Goal: Task Accomplishment & Management: Use online tool/utility

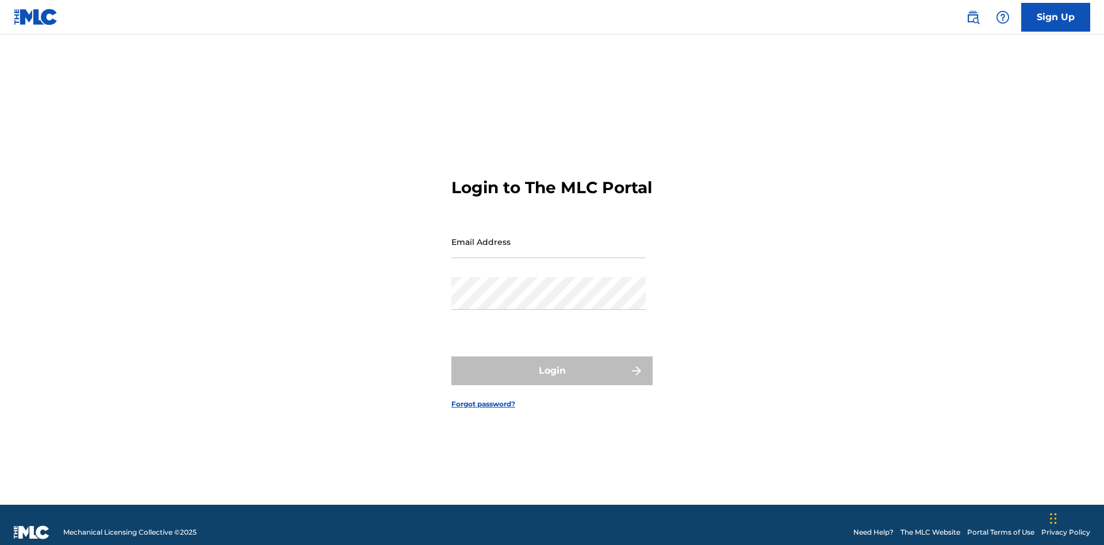
scroll to position [15, 0]
click at [549, 236] on input "Email Address" at bounding box center [548, 241] width 194 height 33
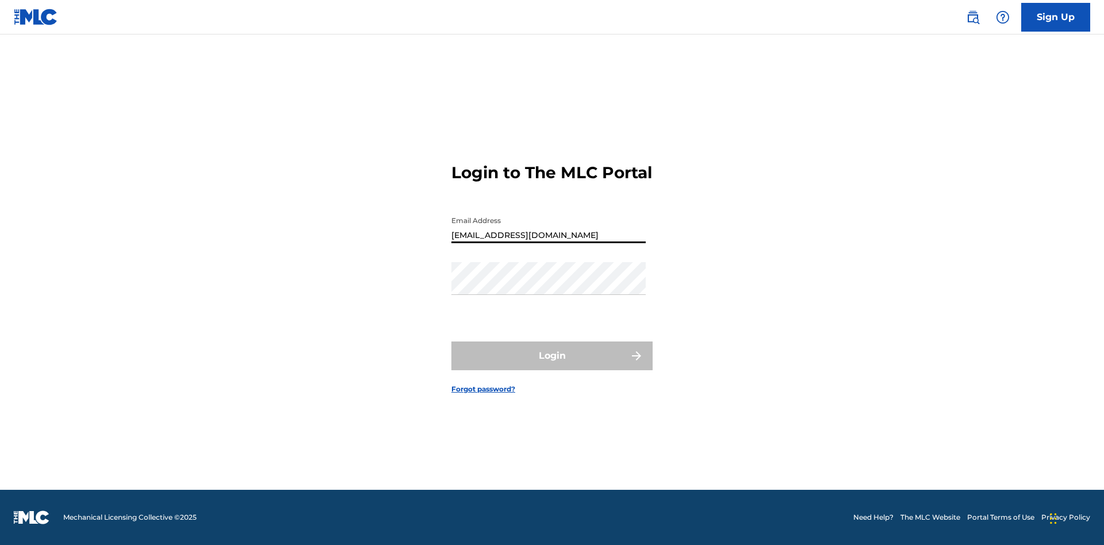
type input "[EMAIL_ADDRESS][DOMAIN_NAME]"
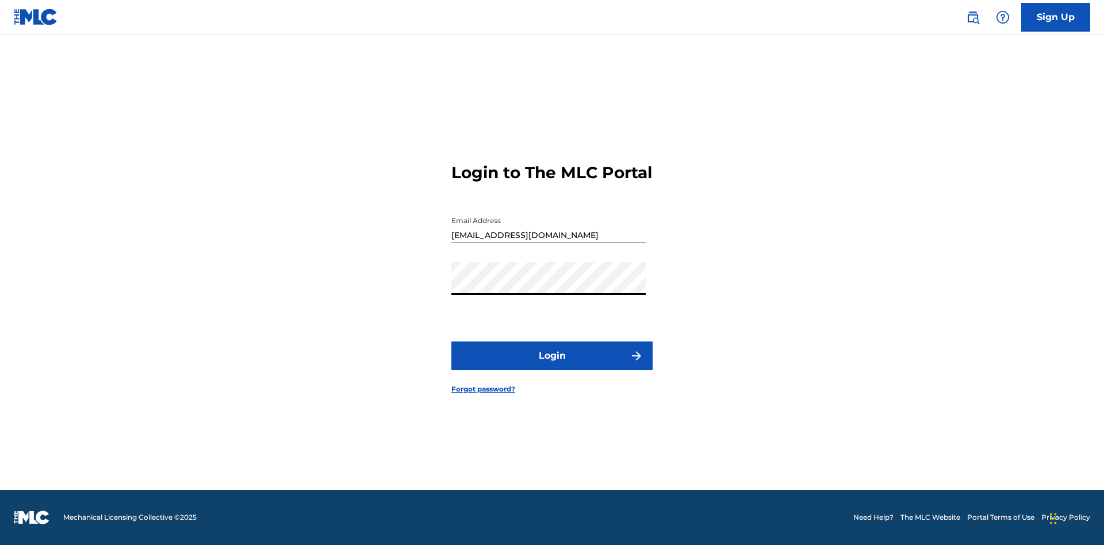
click at [552, 366] on button "Login" at bounding box center [551, 356] width 201 height 29
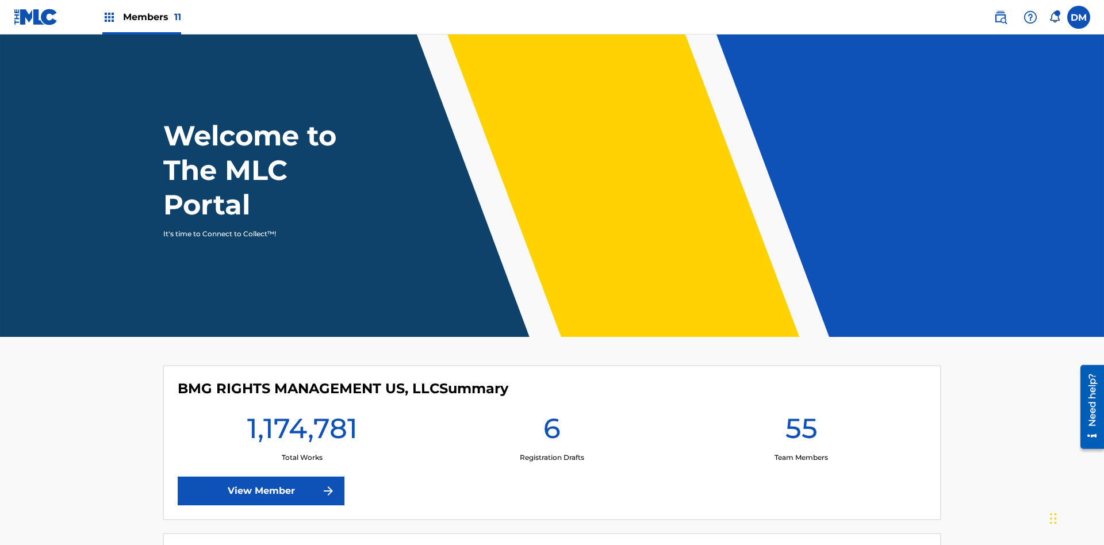
click at [141, 17] on span "Members 11" at bounding box center [152, 16] width 58 height 13
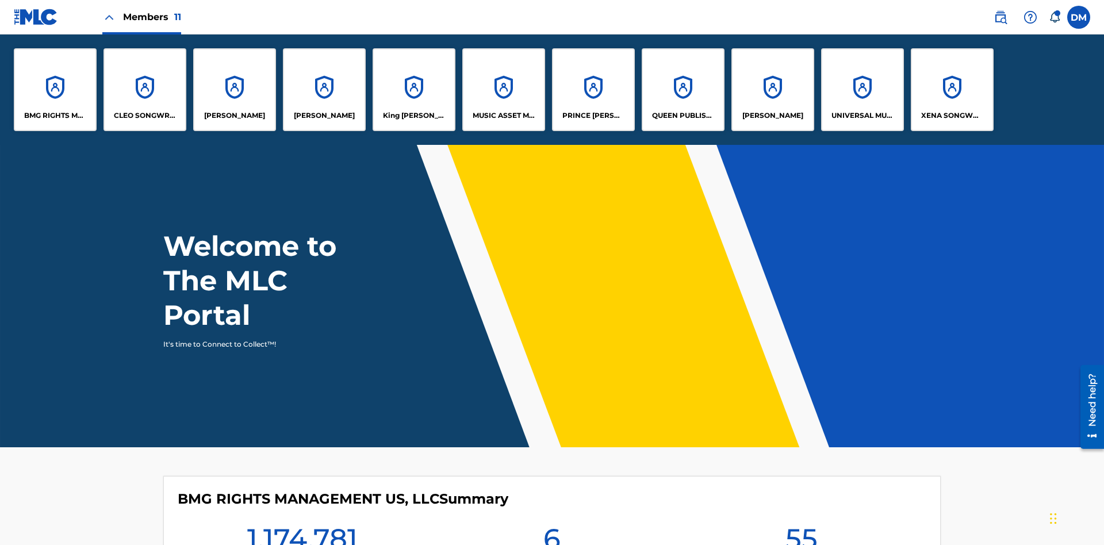
click at [413, 116] on p "King [PERSON_NAME]" at bounding box center [414, 115] width 63 height 10
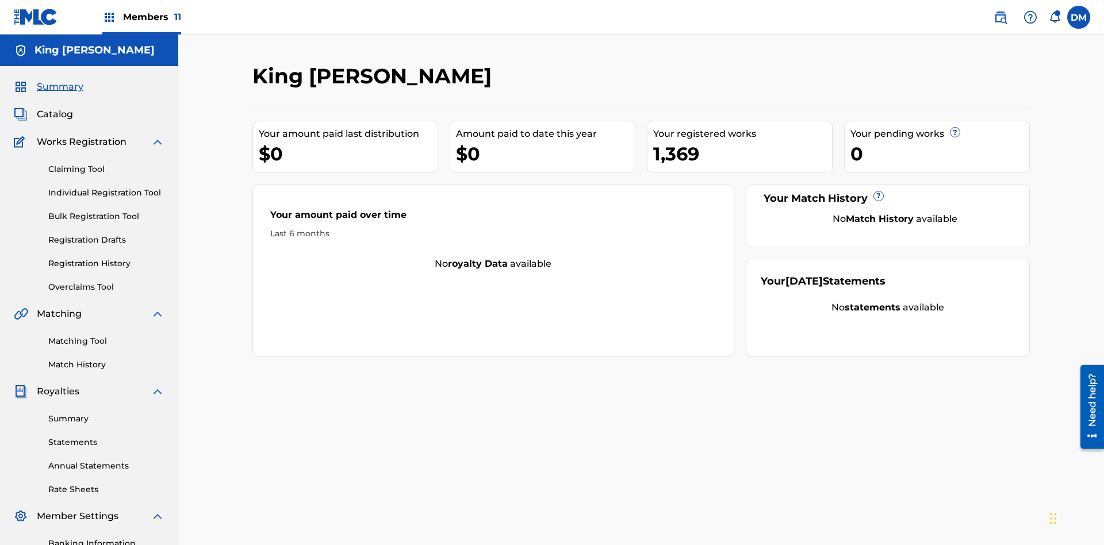
click at [106, 187] on link "Individual Registration Tool" at bounding box center [106, 193] width 116 height 12
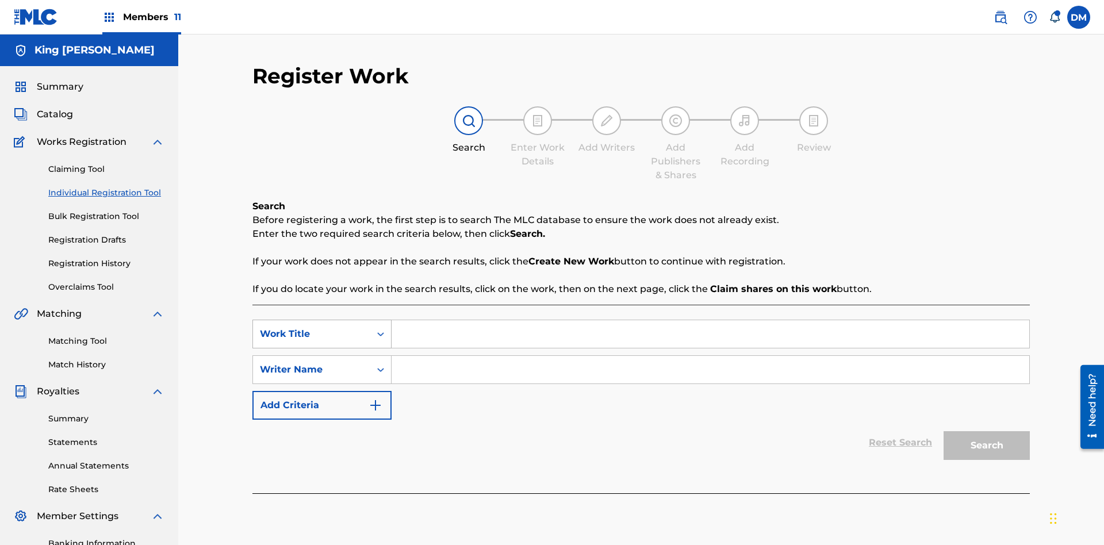
click at [312, 327] on div "Work Title" at bounding box center [311, 334] width 103 height 14
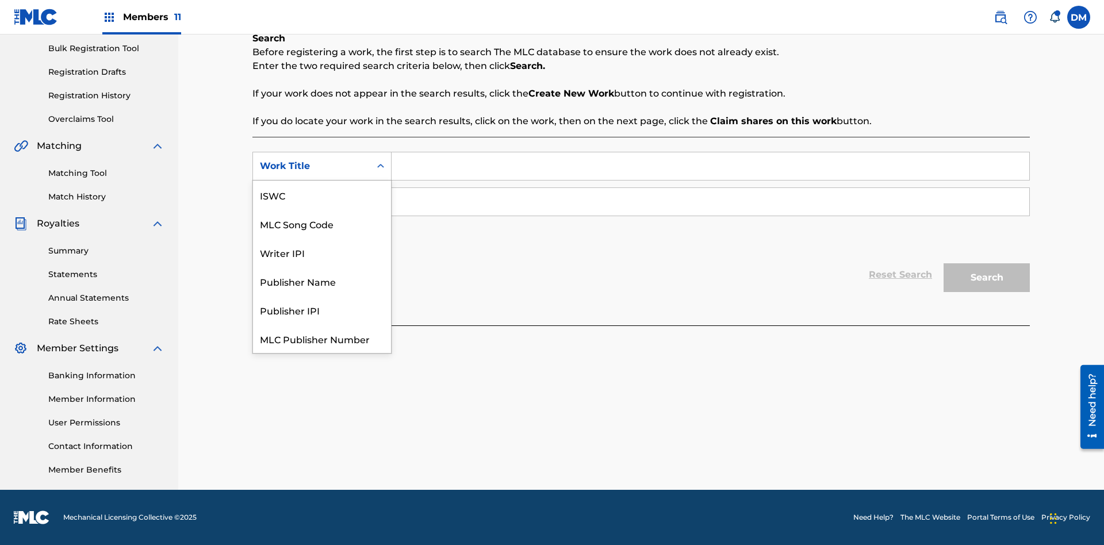
scroll to position [29, 0]
click at [322, 181] on div "ISWC" at bounding box center [322, 166] width 138 height 29
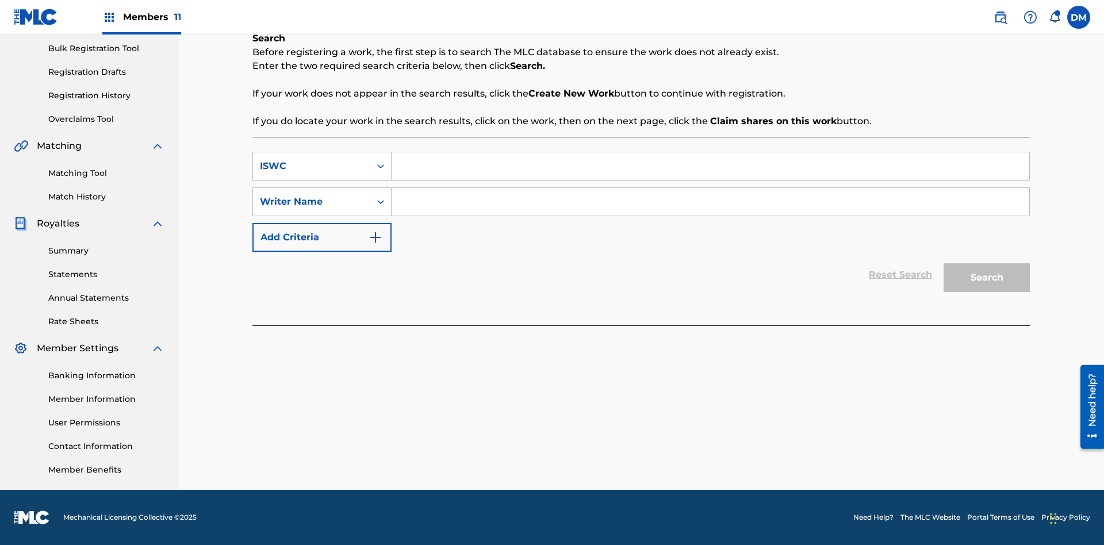
scroll to position [0, 0]
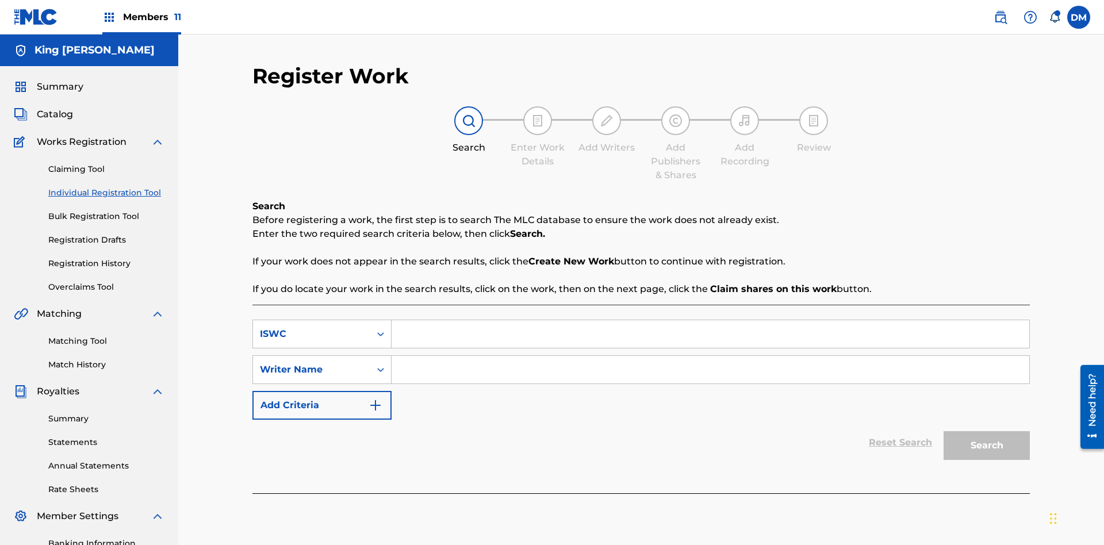
click at [710, 320] on input "Search Form" at bounding box center [711, 334] width 638 height 28
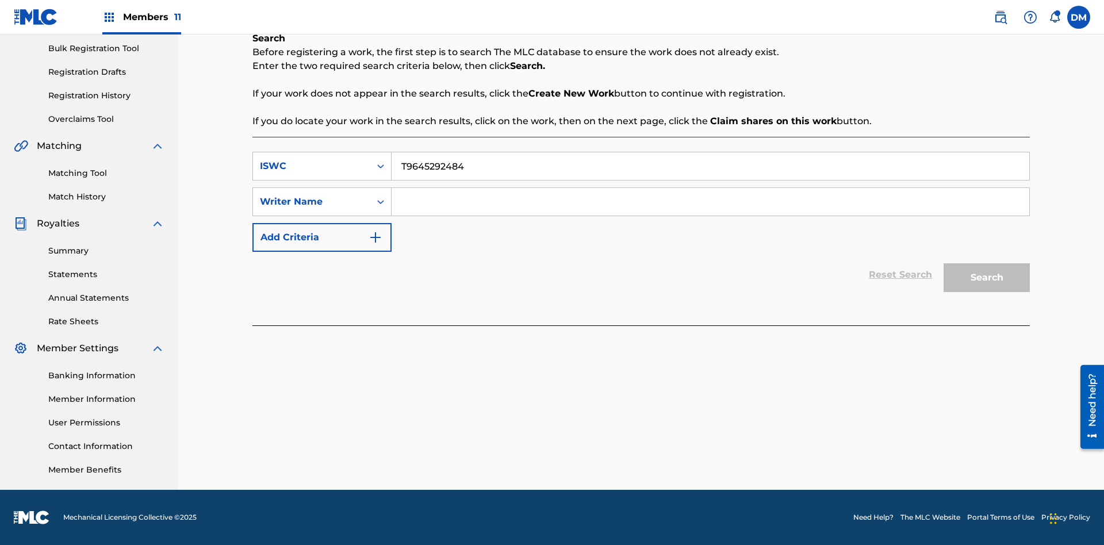
type input "T9645292484"
click at [710, 202] on input "Search Form" at bounding box center [711, 202] width 638 height 28
type input "[PERSON_NAME] [PERSON_NAME]"
click at [987, 278] on button "Search" at bounding box center [987, 277] width 86 height 29
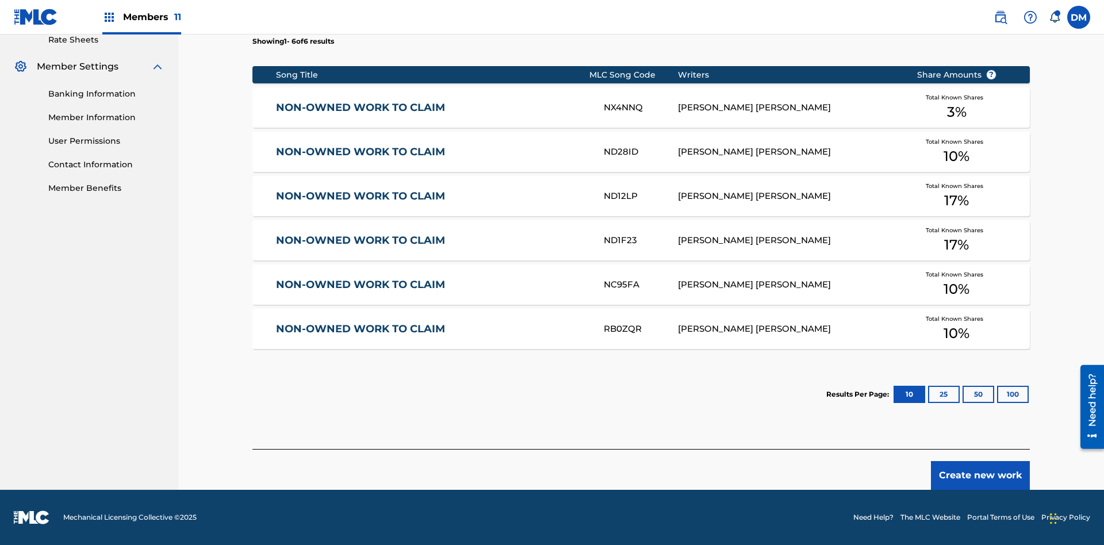
click at [997, 394] on button "100" at bounding box center [1013, 394] width 32 height 17
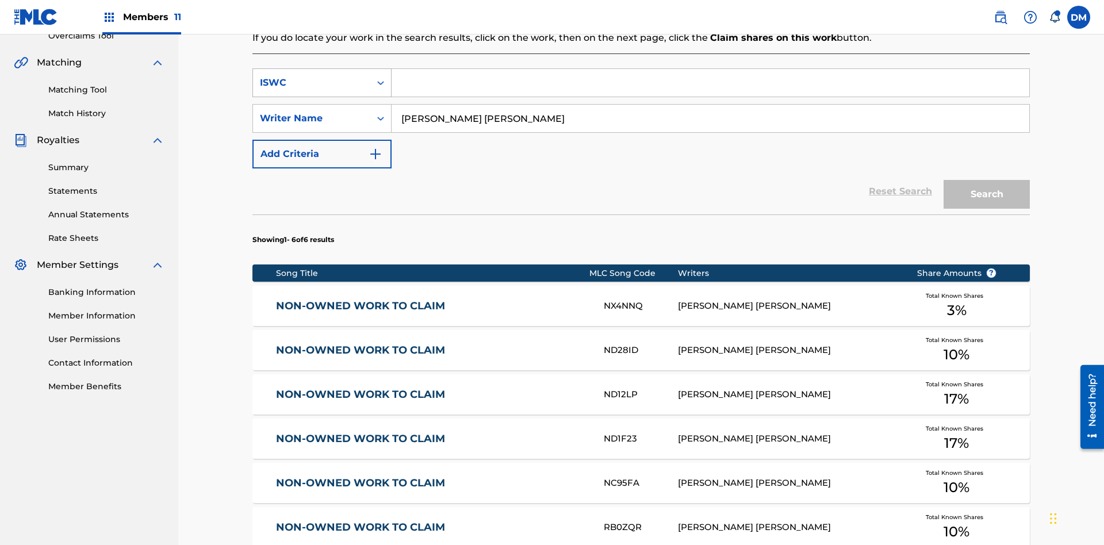
click at [312, 76] on div "ISWC" at bounding box center [311, 83] width 103 height 14
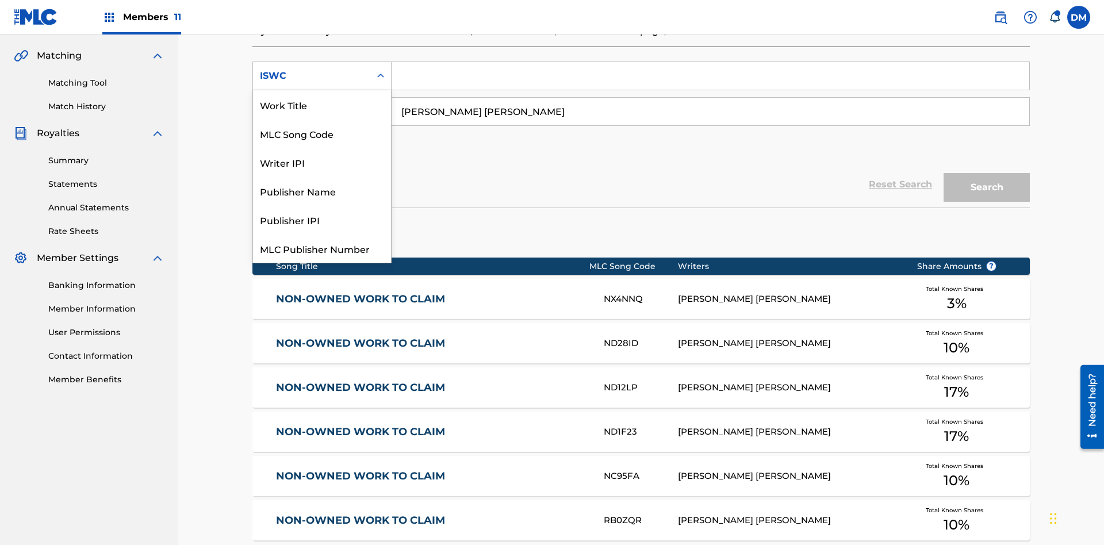
scroll to position [29, 0]
click at [322, 90] on div "Work Title" at bounding box center [322, 76] width 138 height 29
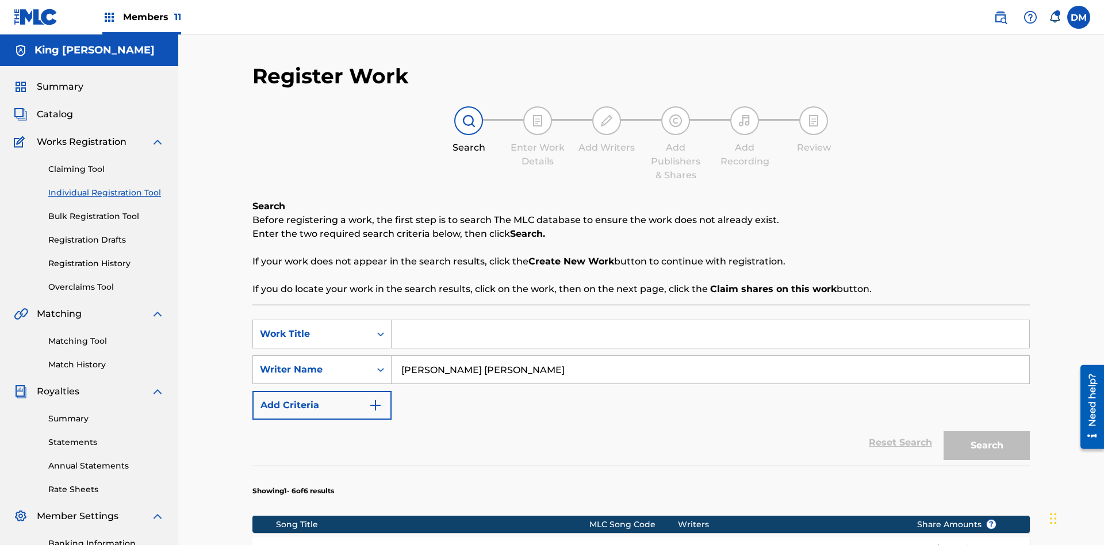
scroll to position [251, 0]
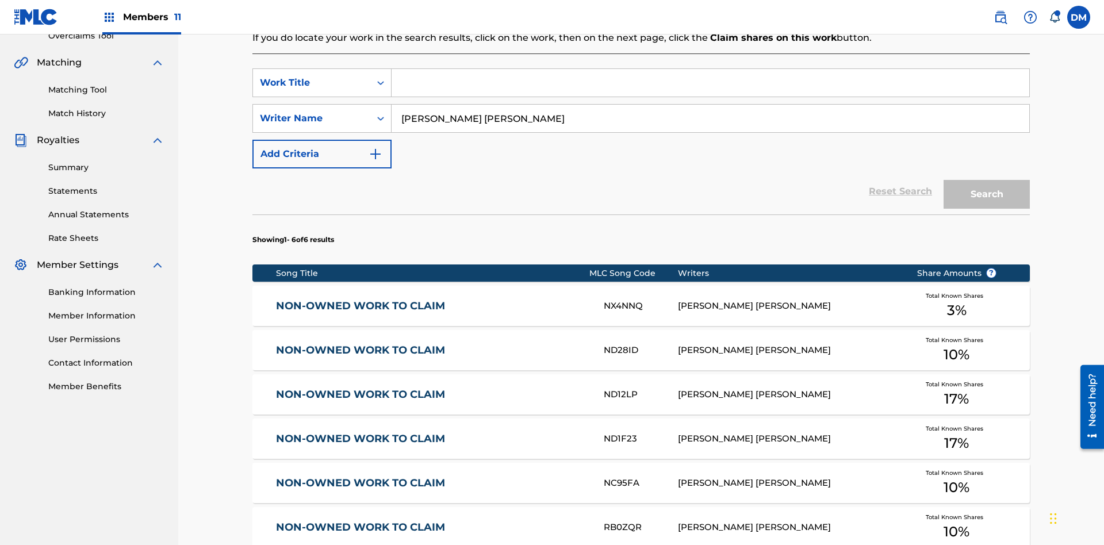
click at [710, 83] on input "Search Form" at bounding box center [711, 83] width 638 height 28
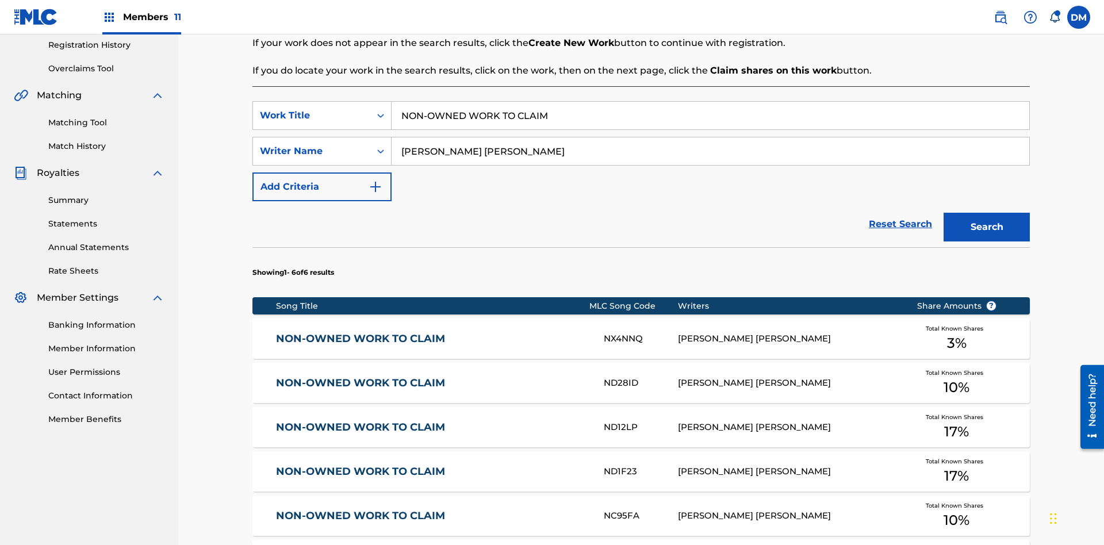
type input "NON-OWNED WORK TO CLAIM"
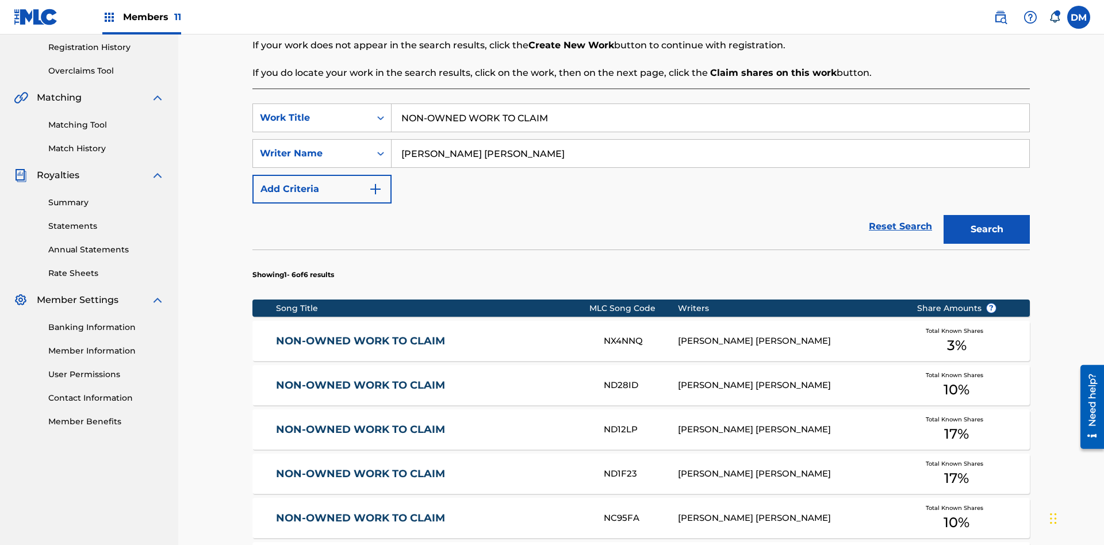
click at [987, 215] on button "Search" at bounding box center [987, 229] width 86 height 29
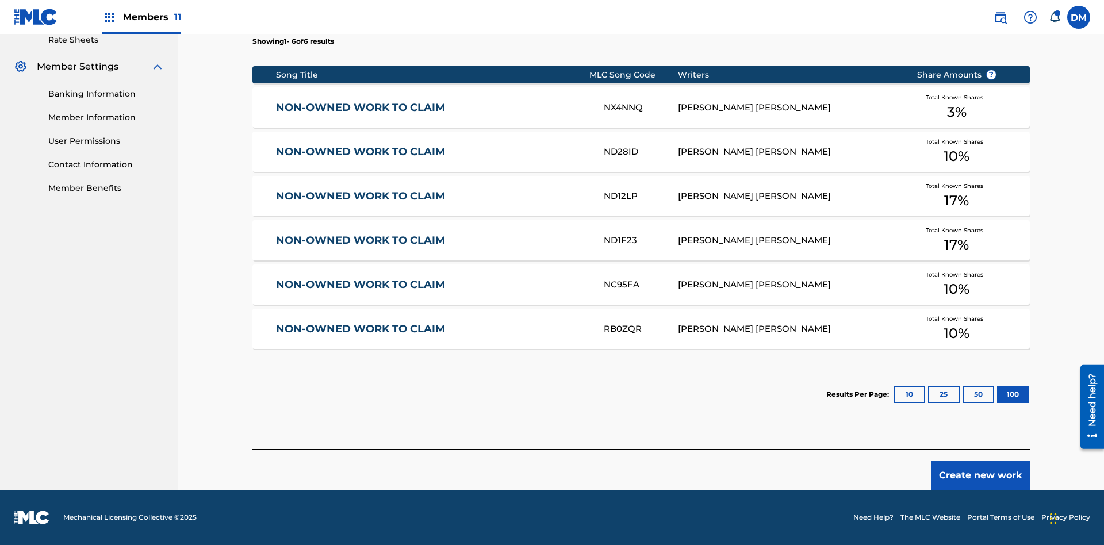
click at [997, 394] on button "100" at bounding box center [1013, 394] width 32 height 17
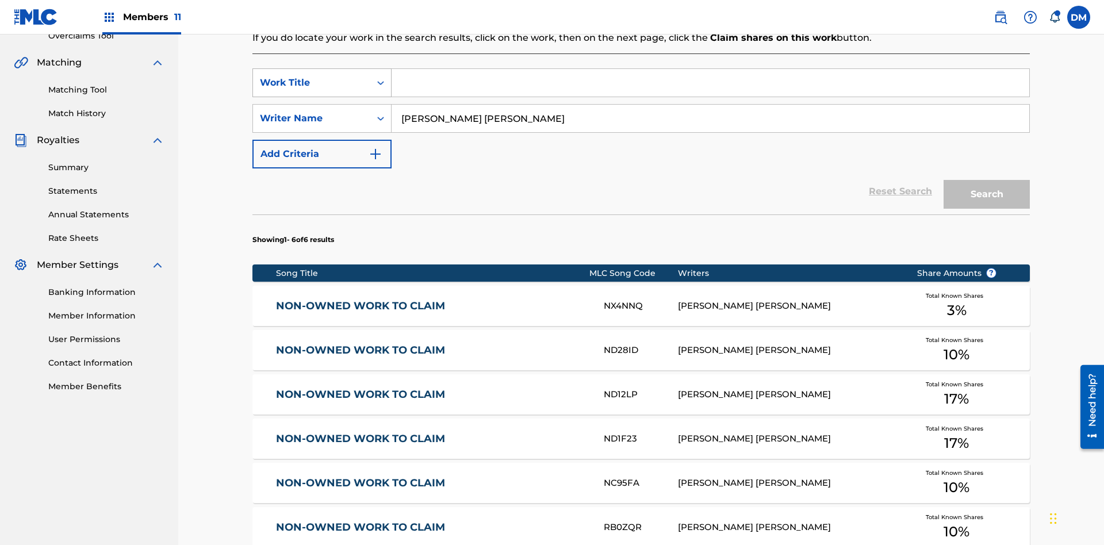
click at [312, 76] on div "Work Title" at bounding box center [311, 83] width 103 height 14
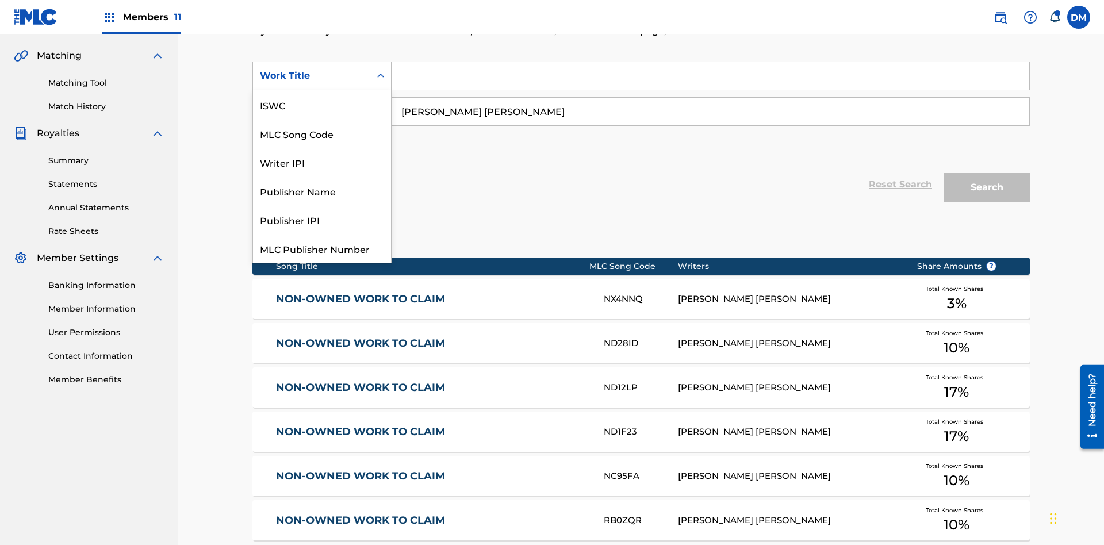
scroll to position [29, 0]
click at [322, 105] on div "MLC Song Code" at bounding box center [322, 104] width 138 height 29
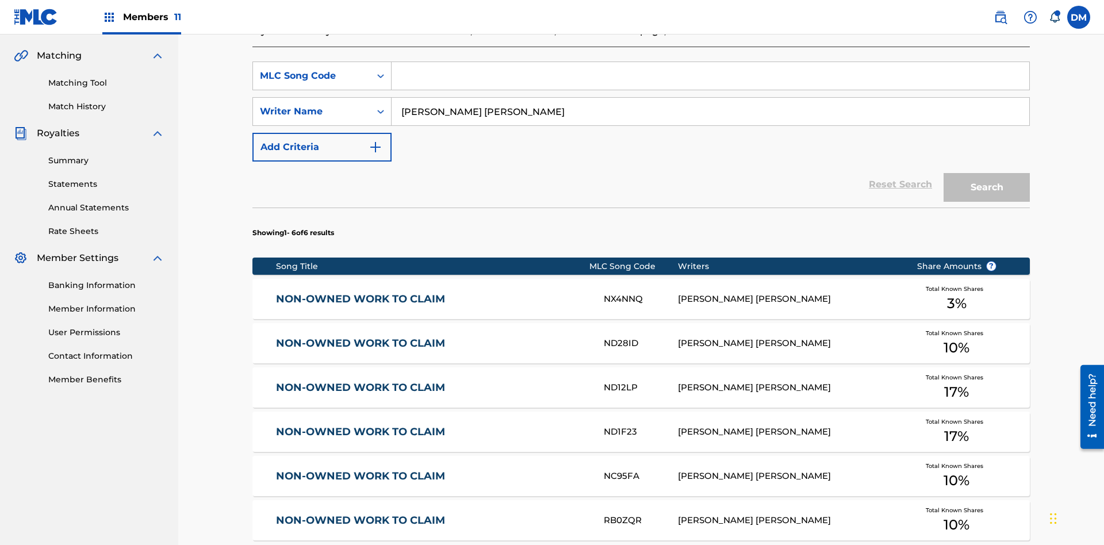
click at [710, 83] on input "Search Form" at bounding box center [711, 76] width 638 height 28
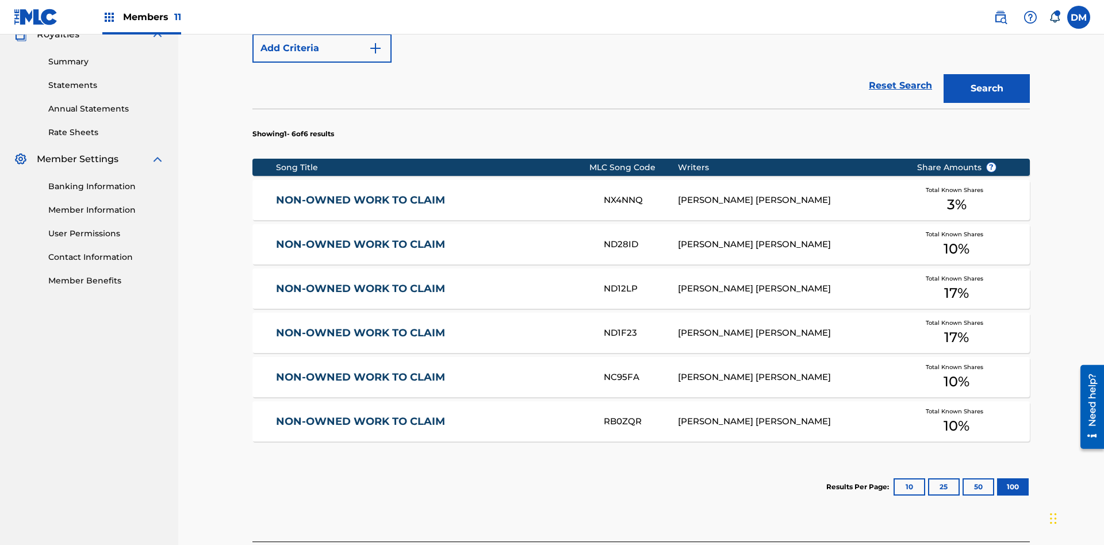
type input "RB0ZQR"
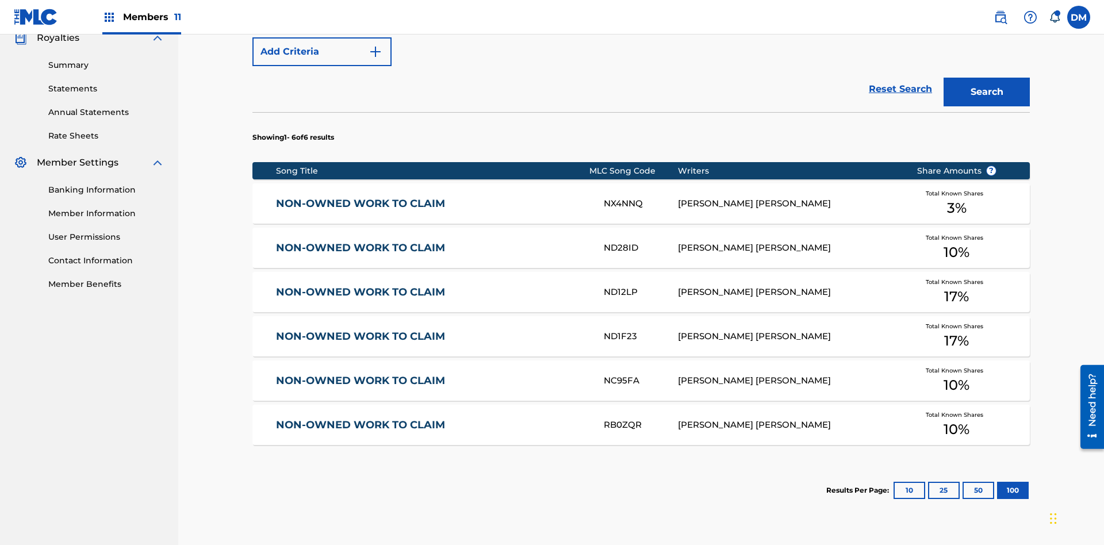
click at [987, 83] on button "Search" at bounding box center [987, 92] width 86 height 29
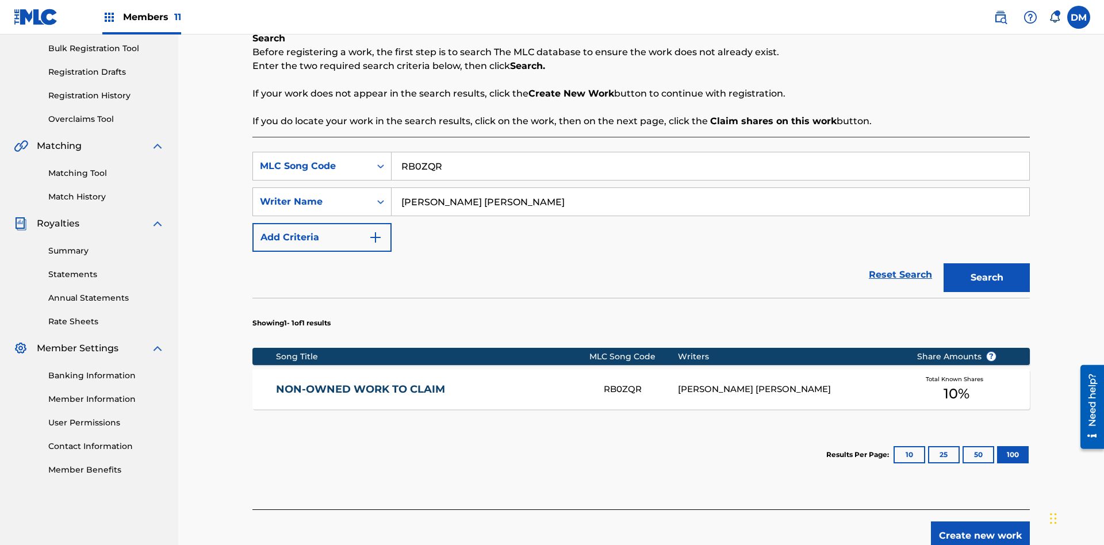
scroll to position [228, 0]
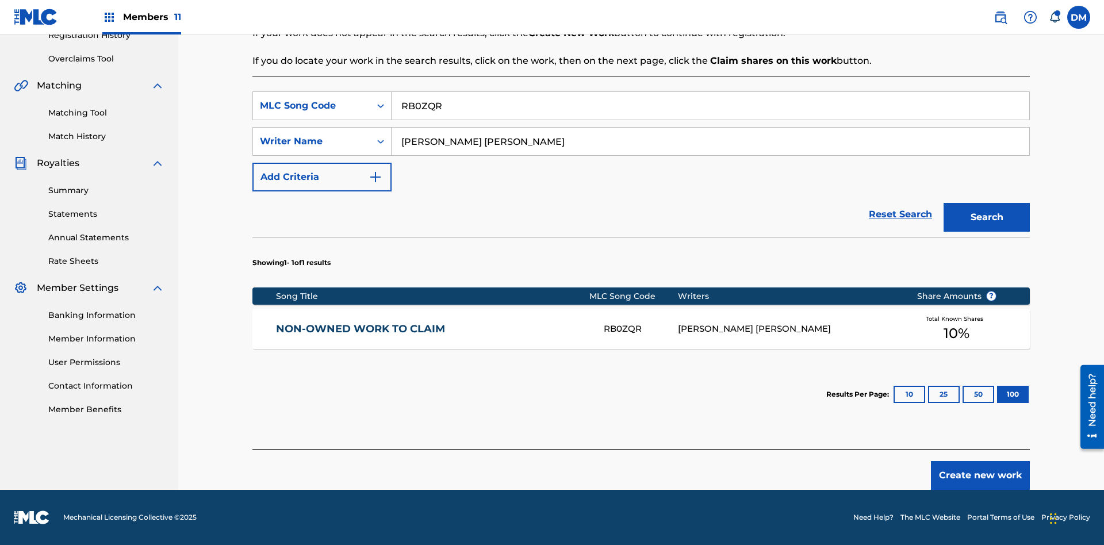
click at [997, 394] on button "100" at bounding box center [1013, 394] width 32 height 17
click at [710, 106] on input "RB0ZQR" at bounding box center [711, 106] width 638 height 28
click at [312, 106] on div "MLC Song Code" at bounding box center [311, 106] width 103 height 14
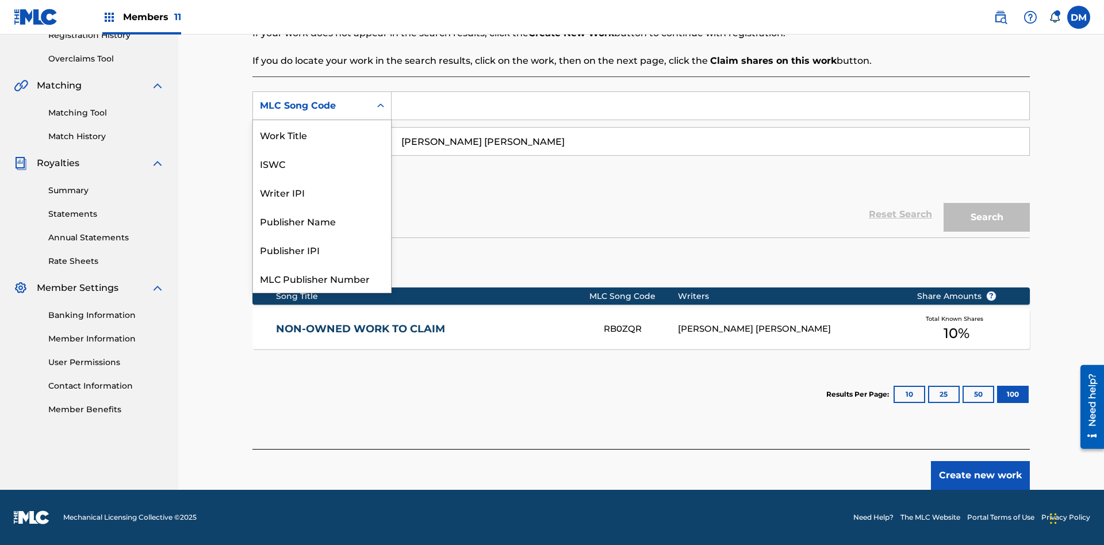
scroll to position [29, 0]
click at [322, 163] on div "Writer IPI" at bounding box center [322, 163] width 138 height 29
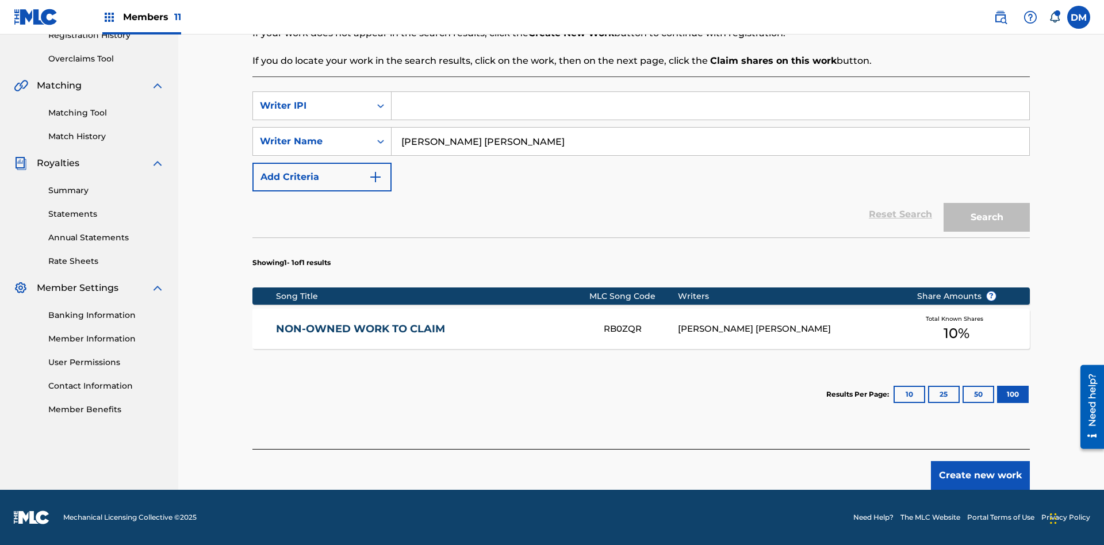
click at [710, 106] on input "Search Form" at bounding box center [711, 106] width 638 height 28
type input "00369275519"
click at [987, 217] on button "Search" at bounding box center [987, 217] width 86 height 29
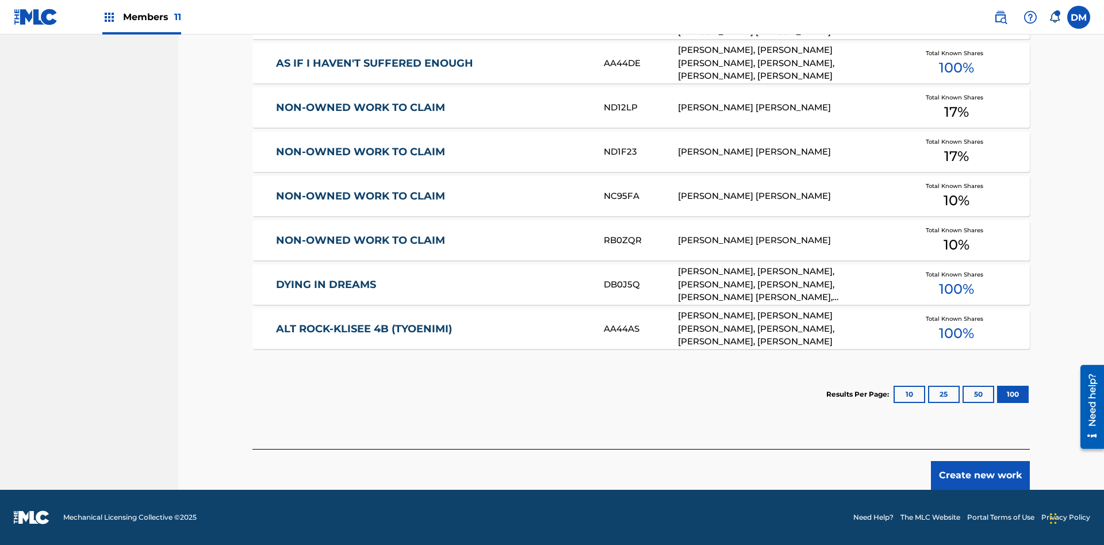
click at [997, 394] on button "100" at bounding box center [1013, 394] width 32 height 17
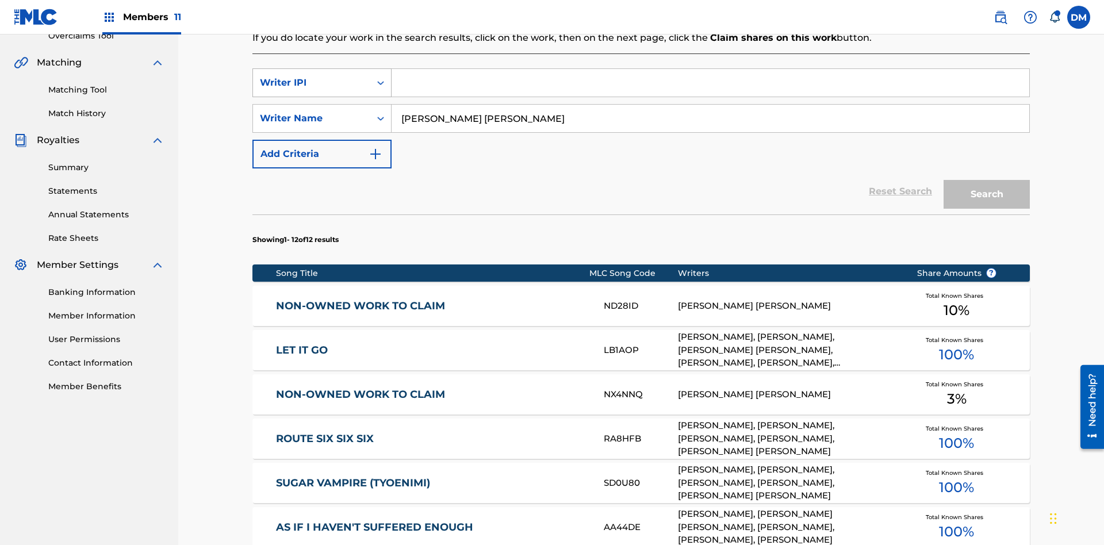
click at [312, 76] on div "Writer IPI" at bounding box center [311, 83] width 103 height 14
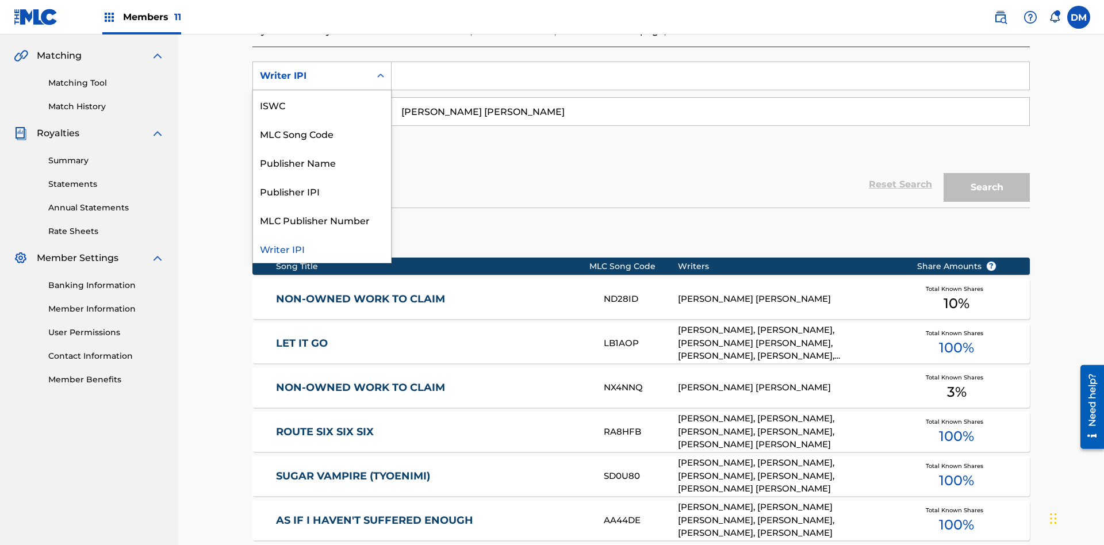
click at [322, 162] on div "Publisher Name" at bounding box center [322, 162] width 138 height 29
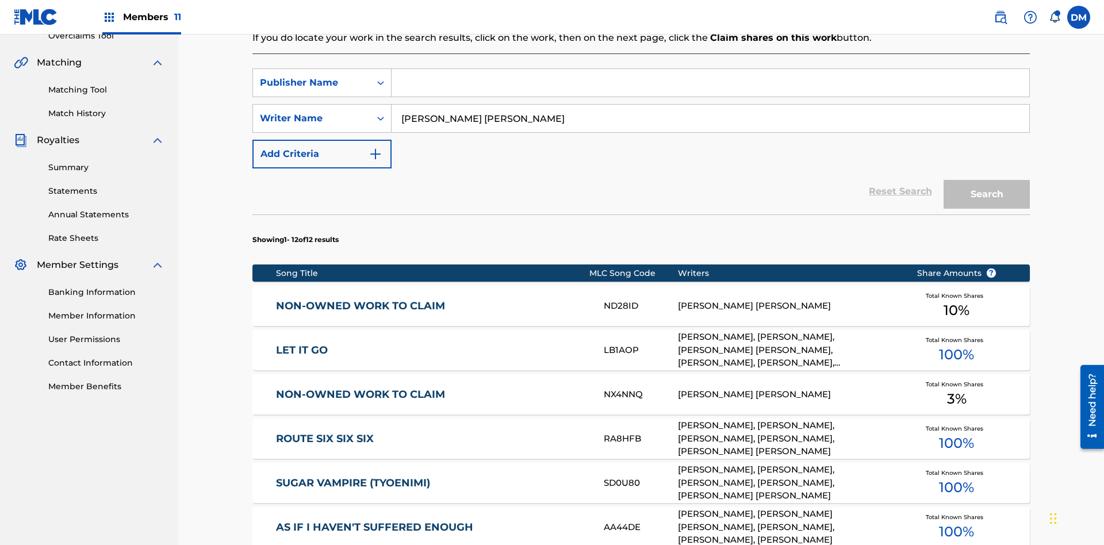
click at [710, 83] on input "Search Form" at bounding box center [711, 83] width 638 height 28
type input "Xena Songwriter"
click at [987, 180] on button "Search" at bounding box center [987, 194] width 86 height 29
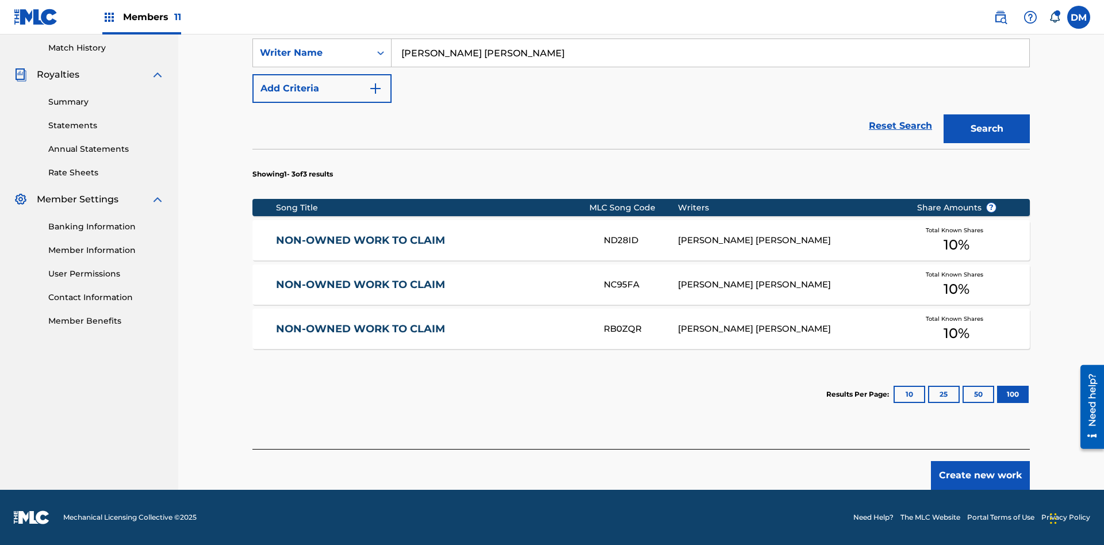
click at [997, 394] on button "100" at bounding box center [1013, 394] width 32 height 17
click at [710, 31] on input "Xena Songwriter" at bounding box center [711, 17] width 638 height 28
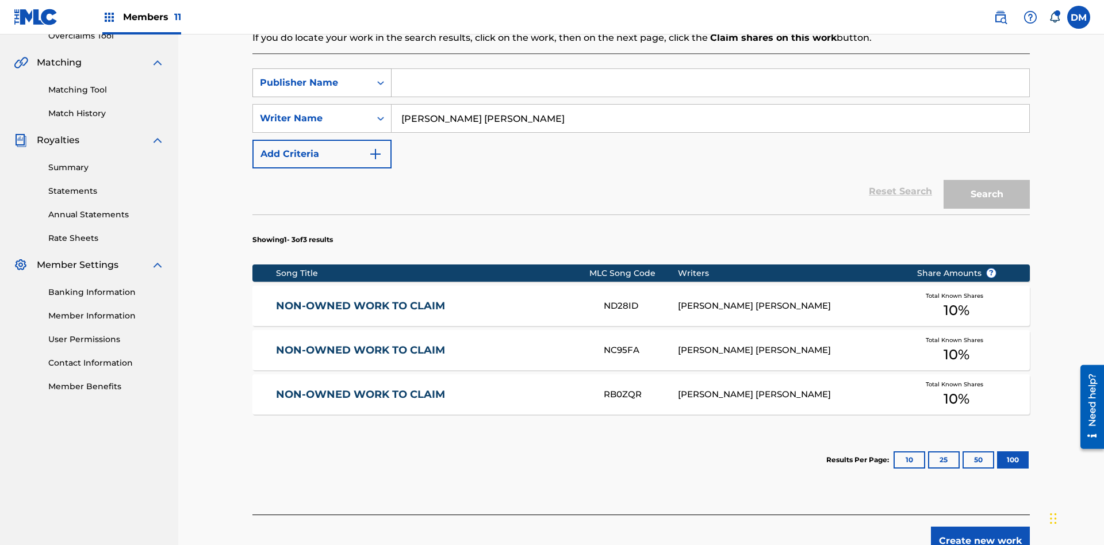
click at [312, 76] on div "Publisher Name" at bounding box center [311, 83] width 103 height 14
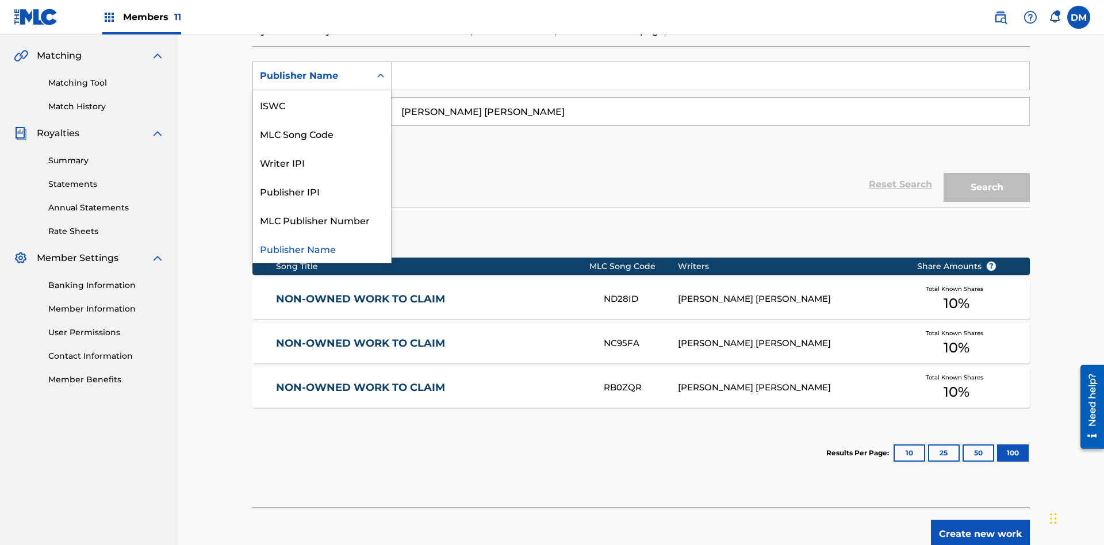
click at [322, 191] on div "Publisher IPI" at bounding box center [322, 191] width 138 height 29
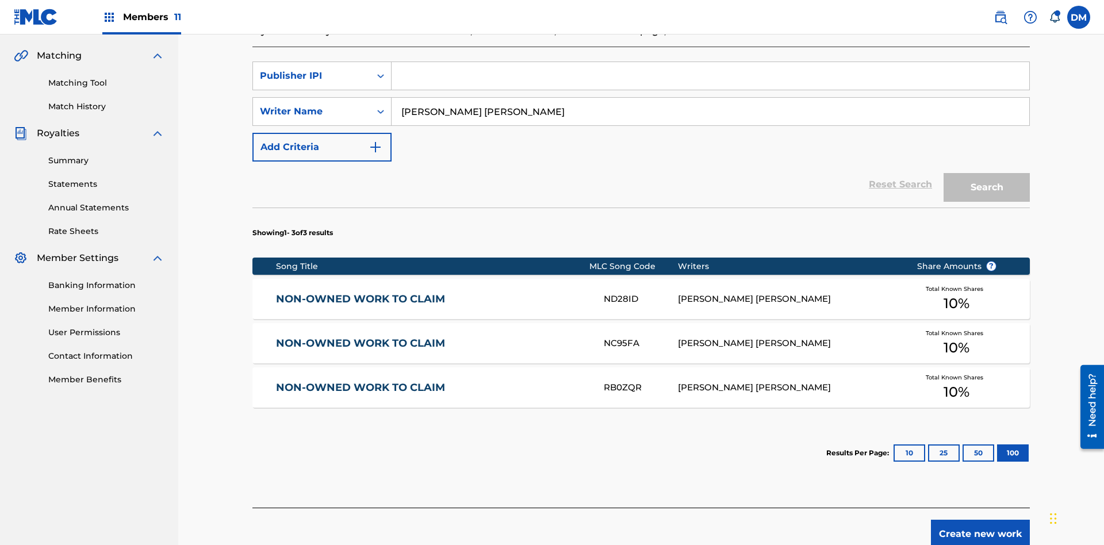
click at [710, 83] on input "Search Form" at bounding box center [711, 76] width 638 height 28
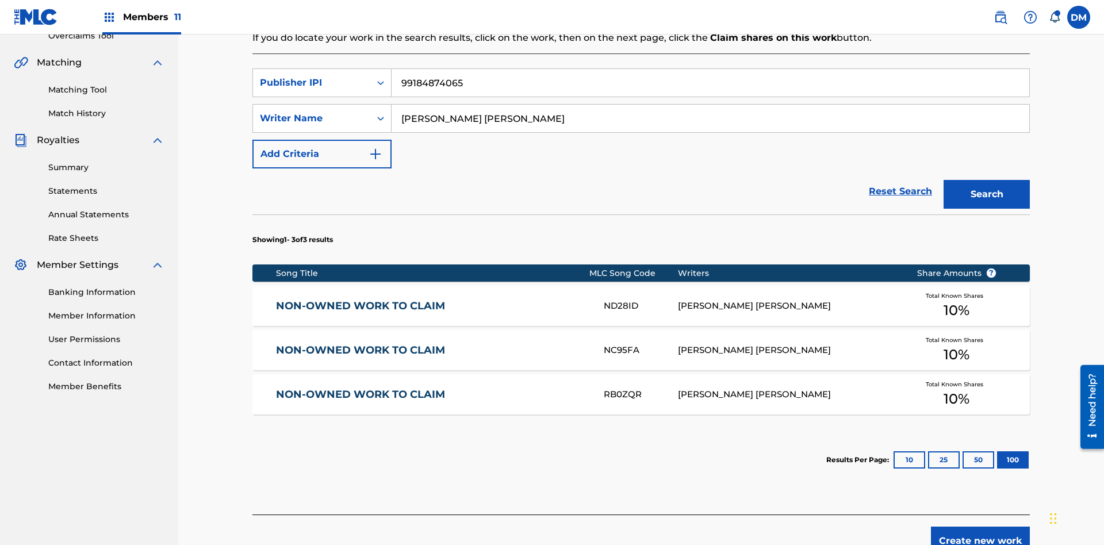
type input "99184874065"
click at [987, 180] on button "Search" at bounding box center [987, 194] width 86 height 29
click at [997, 451] on button "100" at bounding box center [1013, 459] width 32 height 17
click at [710, 105] on input "[PERSON_NAME] [PERSON_NAME]" at bounding box center [711, 119] width 638 height 28
click at [312, 112] on div "Writer Name" at bounding box center [311, 119] width 103 height 14
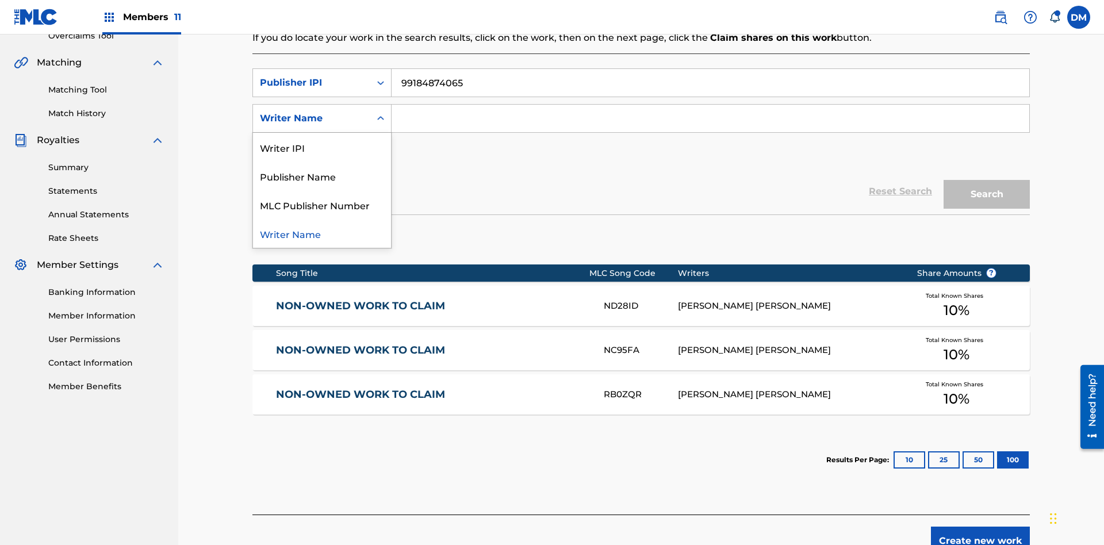
click at [322, 190] on div "MLC Publisher Number" at bounding box center [322, 204] width 138 height 29
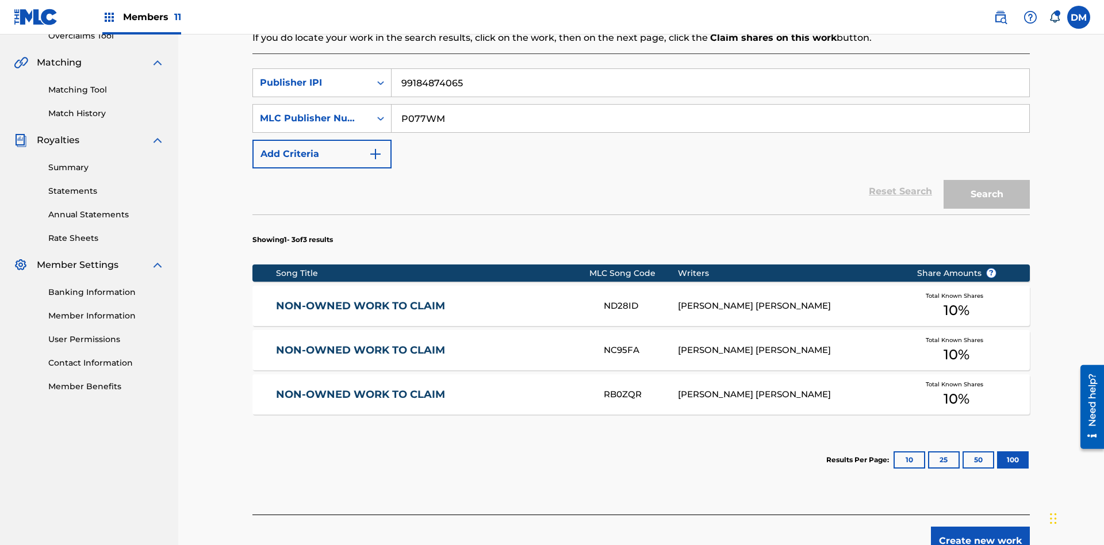
type input "P077WM"
click at [987, 180] on button "Search" at bounding box center [987, 194] width 86 height 29
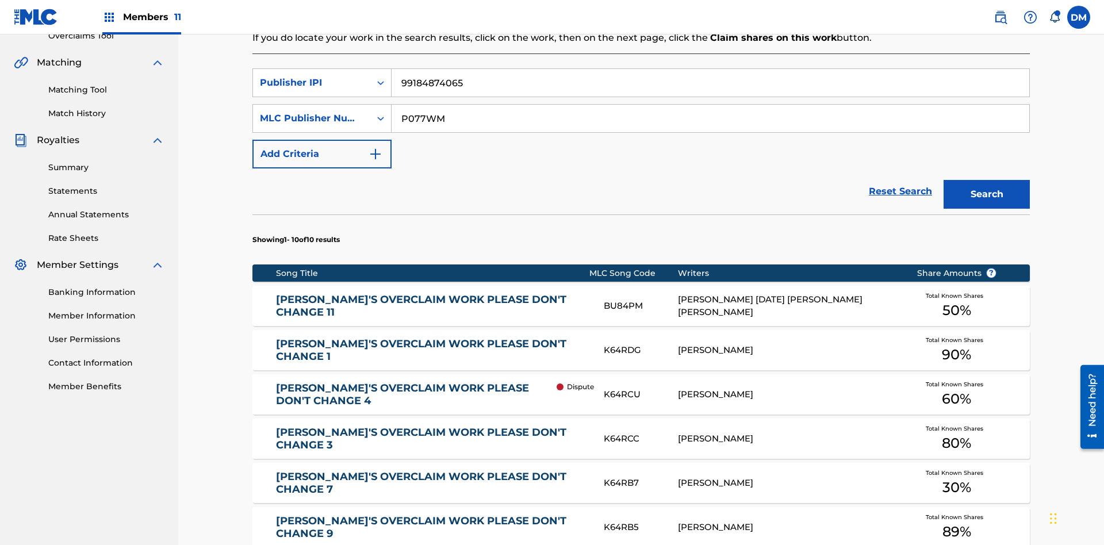
click at [710, 83] on input "99184874065" at bounding box center [711, 83] width 638 height 28
click at [710, 105] on input "P077WM" at bounding box center [711, 119] width 638 height 28
click at [312, 76] on div "Publisher IPI" at bounding box center [311, 83] width 103 height 14
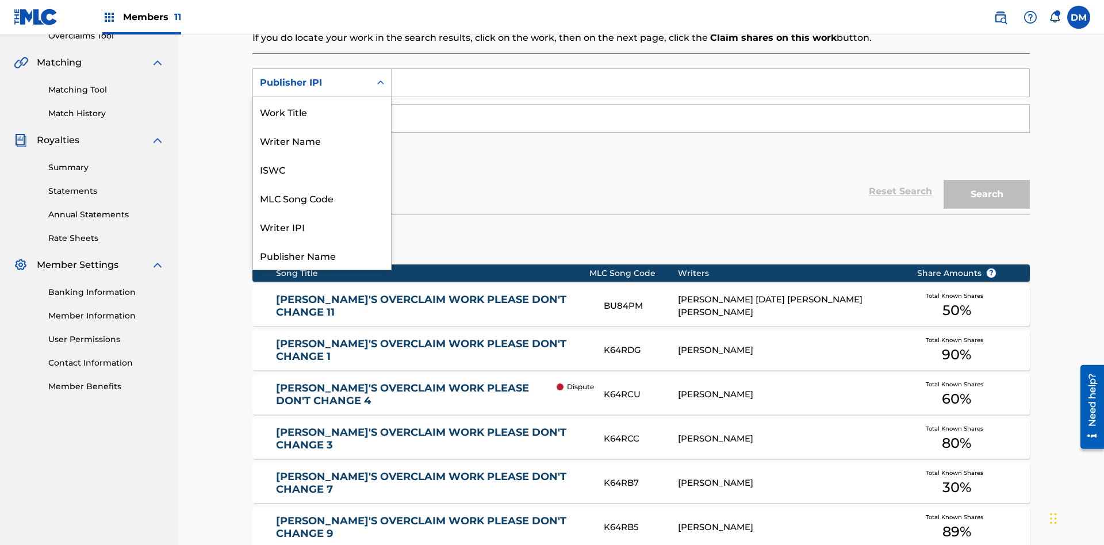
click at [322, 126] on div "Work Title" at bounding box center [322, 111] width 138 height 29
click at [312, 112] on div "MLC Publisher Number" at bounding box center [311, 119] width 103 height 14
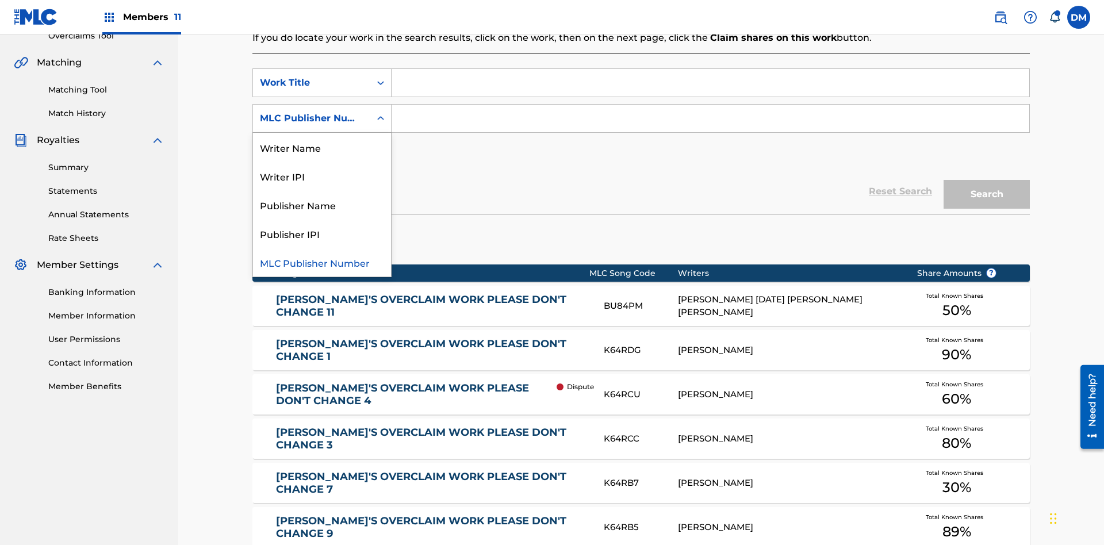
click at [322, 190] on div "Publisher Name" at bounding box center [322, 204] width 138 height 29
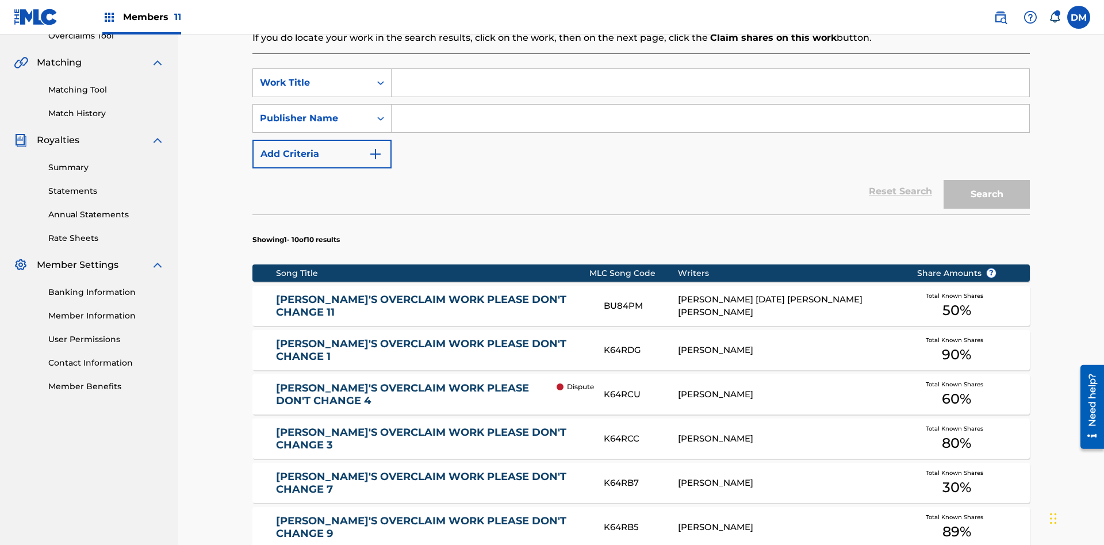
click at [322, 140] on button "Add Criteria" at bounding box center [321, 154] width 139 height 29
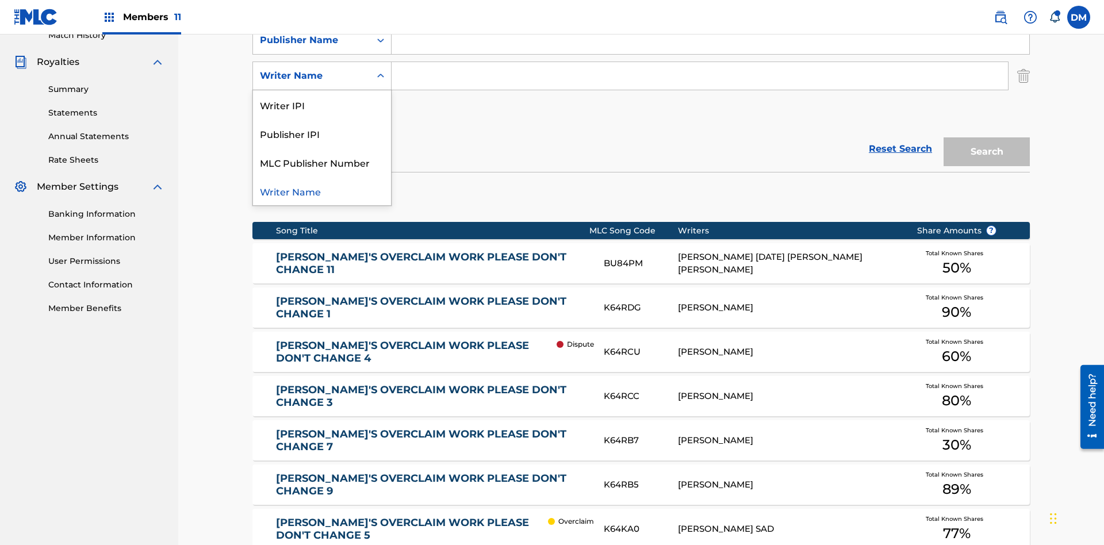
click at [322, 133] on div "Publisher IPI" at bounding box center [322, 133] width 138 height 29
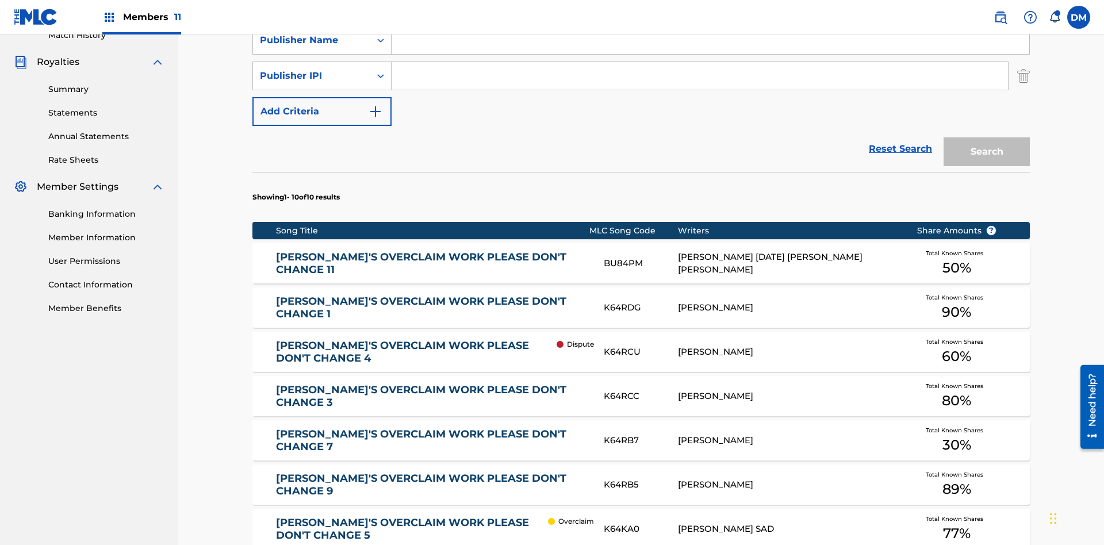
click at [322, 97] on button "Add Criteria" at bounding box center [321, 111] width 139 height 29
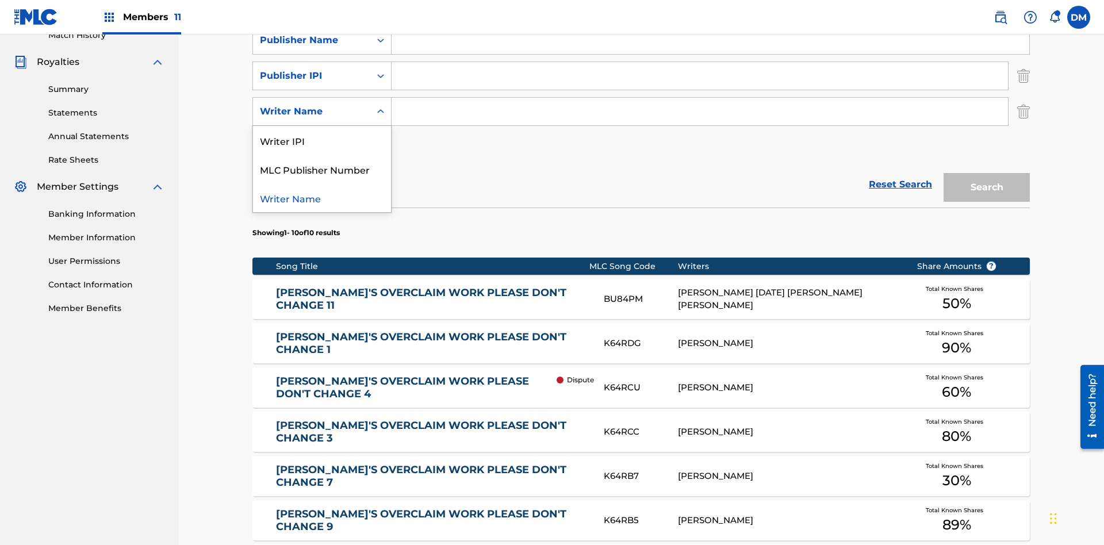
click at [322, 183] on div "Writer Name" at bounding box center [322, 197] width 138 height 29
click at [322, 133] on button "Add Criteria" at bounding box center [321, 147] width 139 height 29
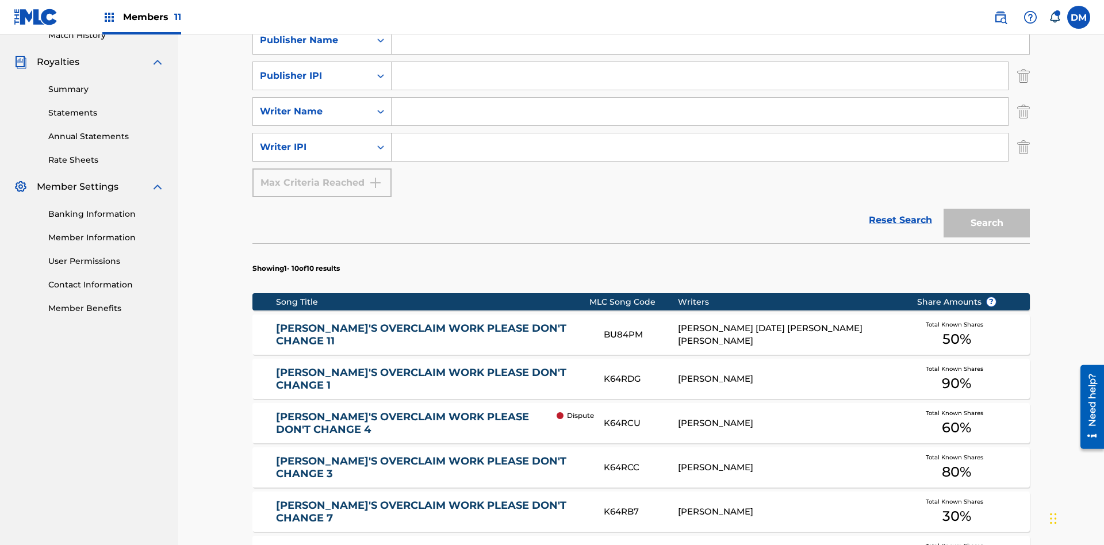
click at [312, 140] on div "Writer IPI" at bounding box center [311, 147] width 103 height 14
click at [710, 18] on input "Search Form" at bounding box center [711, 5] width 638 height 28
type input "NON-OWNED WORK TO CLAIM"
click at [710, 54] on input "Search Form" at bounding box center [711, 40] width 638 height 28
type input "Xena Songwriter"
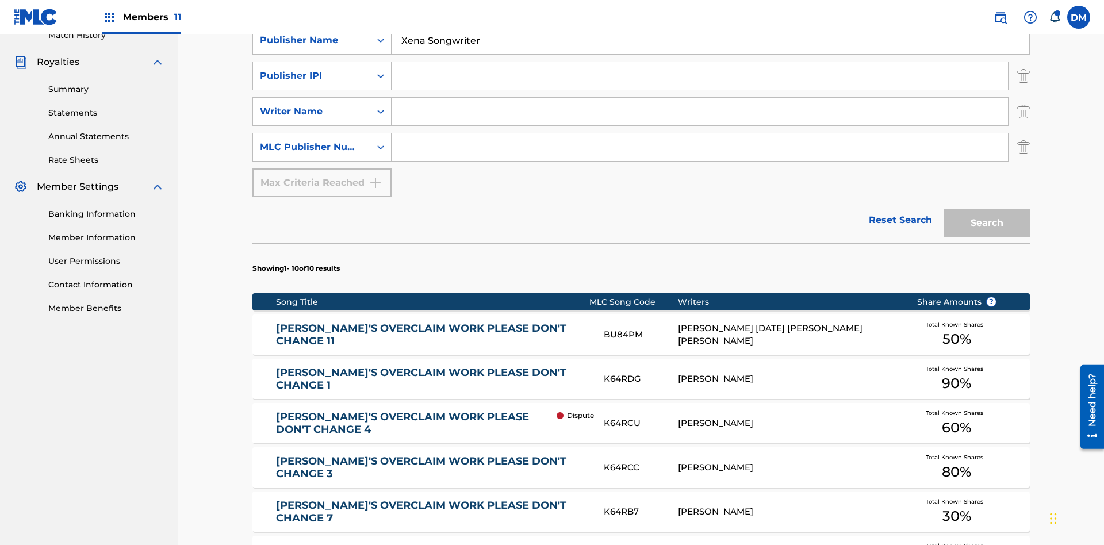
click at [700, 83] on input "Search Form" at bounding box center [700, 76] width 616 height 28
type input "99184874065"
click at [700, 98] on input "Search Form" at bounding box center [700, 112] width 616 height 28
type input "[PERSON_NAME] [PERSON_NAME]"
click at [700, 133] on input "Search Form" at bounding box center [700, 147] width 616 height 28
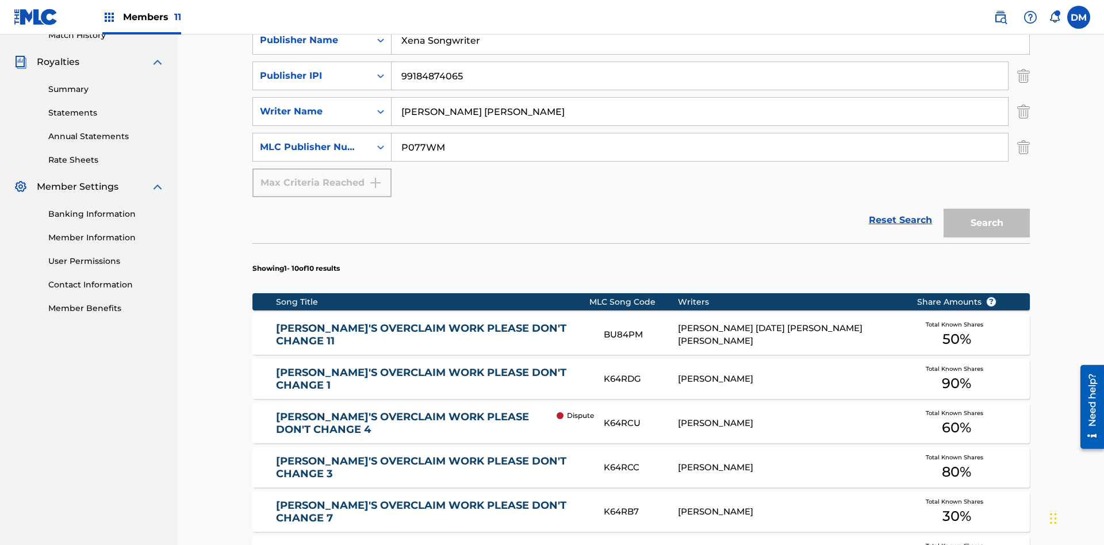
type input "P077WM"
click at [987, 209] on button "Search" at bounding box center [987, 223] width 86 height 29
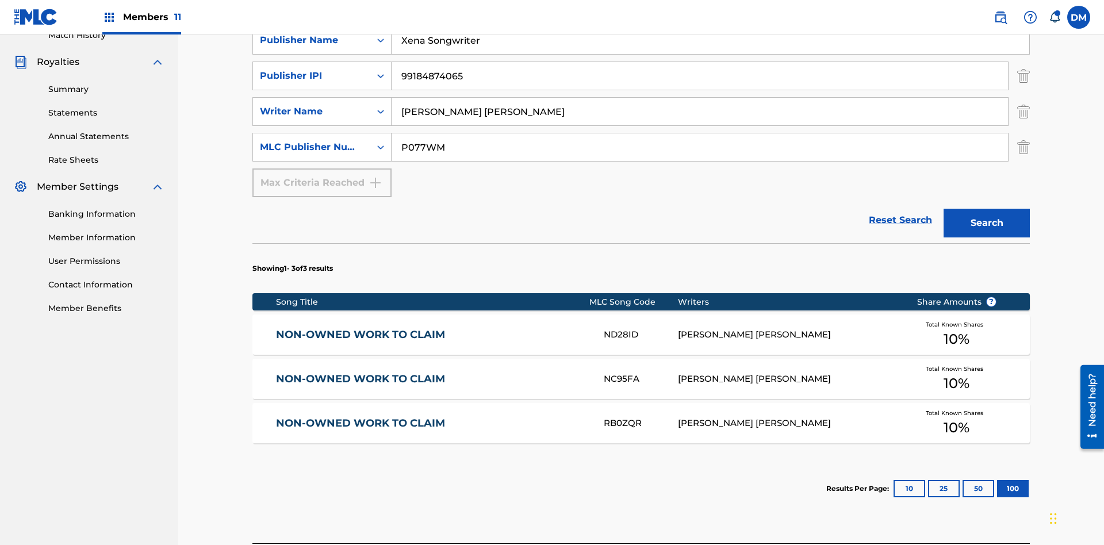
click at [1023, 83] on img "Search Form" at bounding box center [1023, 76] width 13 height 29
click at [1023, 97] on img "Search Form" at bounding box center [1023, 111] width 13 height 29
click at [710, 18] on input "NON-OWNED WORK TO CLAIM" at bounding box center [711, 5] width 638 height 28
click at [710, 54] on input "Xena Songwriter" at bounding box center [711, 40] width 638 height 28
click at [700, 133] on input "P077WM" at bounding box center [700, 147] width 616 height 28
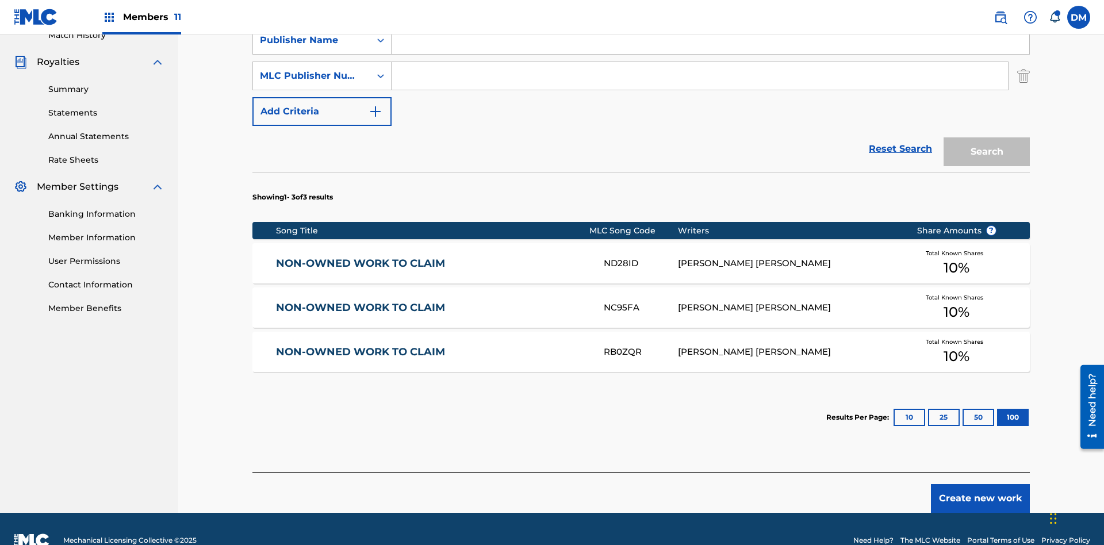
click at [312, 11] on div "Work Title" at bounding box center [311, 5] width 103 height 14
click at [312, 47] on div "Publisher Name" at bounding box center [311, 40] width 103 height 14
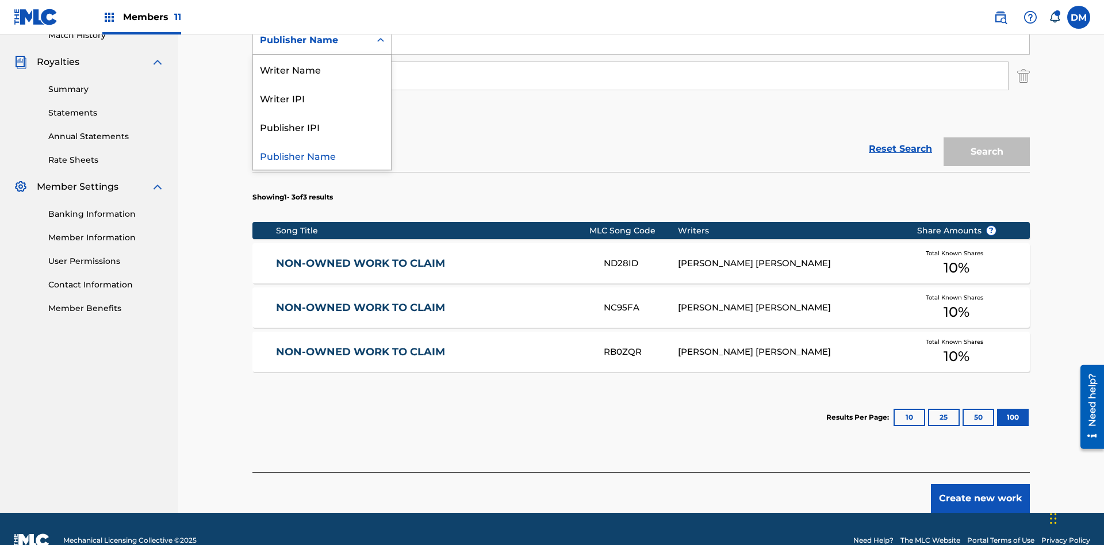
click at [322, 112] on div "Writer IPI" at bounding box center [322, 97] width 138 height 29
click at [312, 76] on div "MLC Publisher Number" at bounding box center [311, 76] width 103 height 14
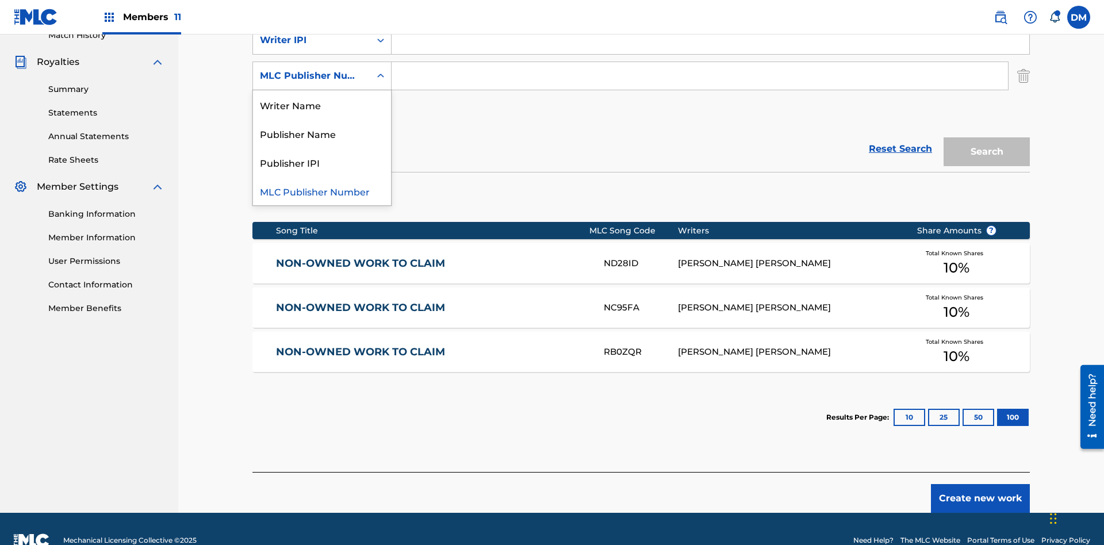
click at [322, 162] on div "Publisher IPI" at bounding box center [322, 162] width 138 height 29
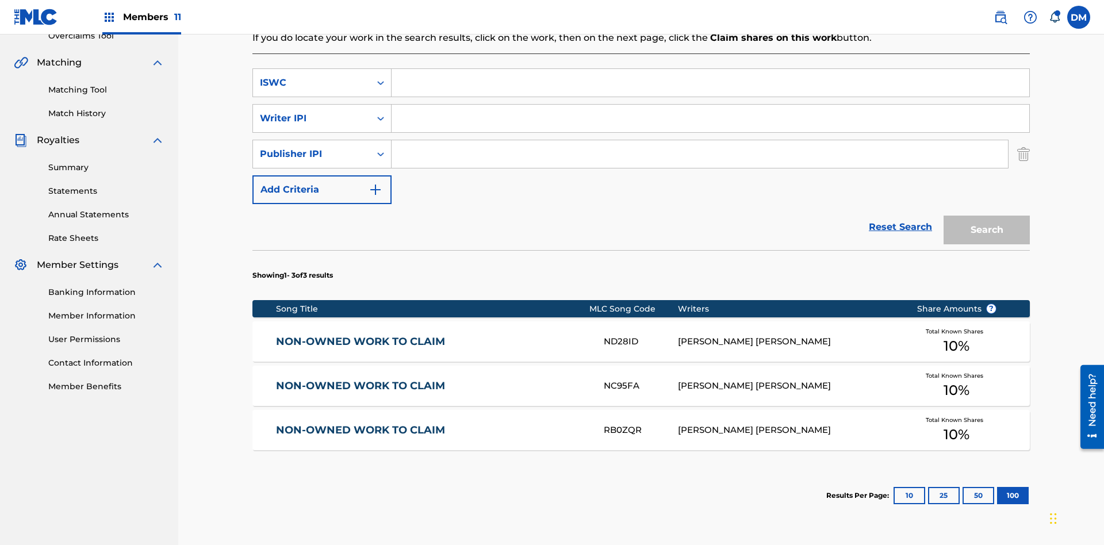
click at [710, 83] on input "Search Form" at bounding box center [711, 83] width 638 height 28
type input "T9645292484"
click at [710, 105] on input "Search Form" at bounding box center [711, 119] width 638 height 28
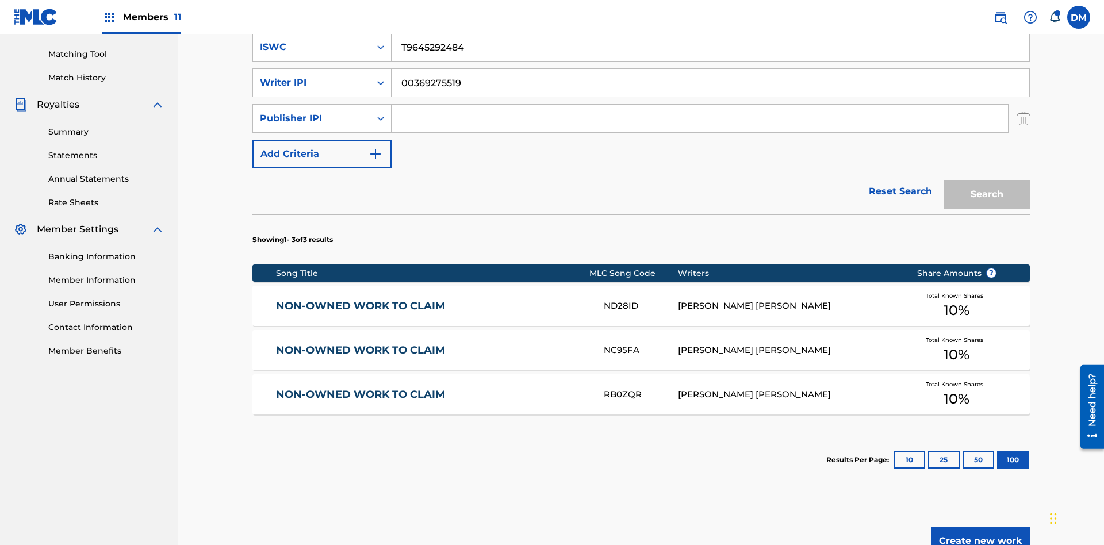
type input "00369275519"
click at [700, 105] on input "Search Form" at bounding box center [700, 119] width 616 height 28
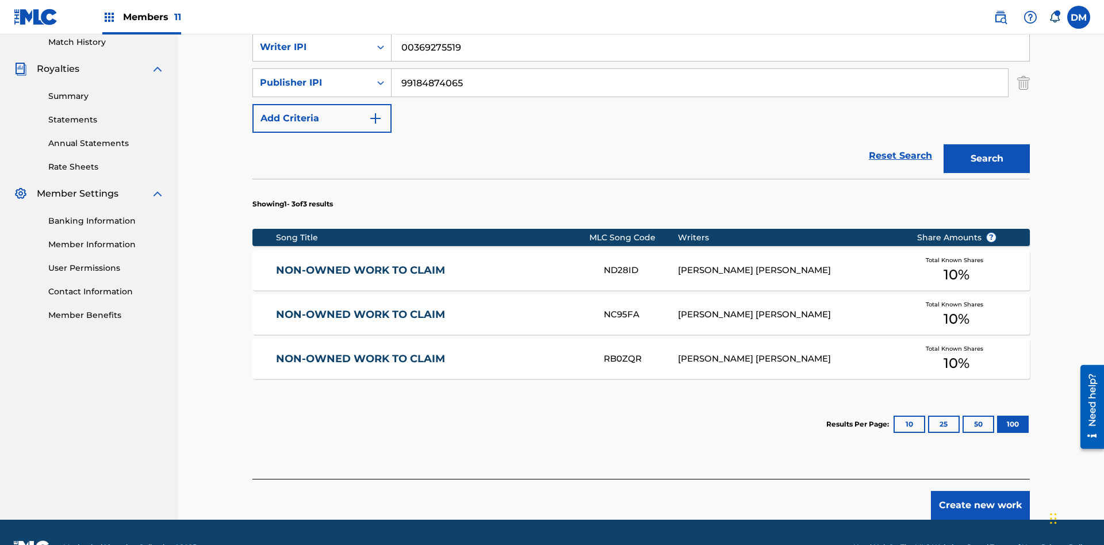
type input "99184874065"
click at [987, 144] on button "Search" at bounding box center [987, 158] width 86 height 29
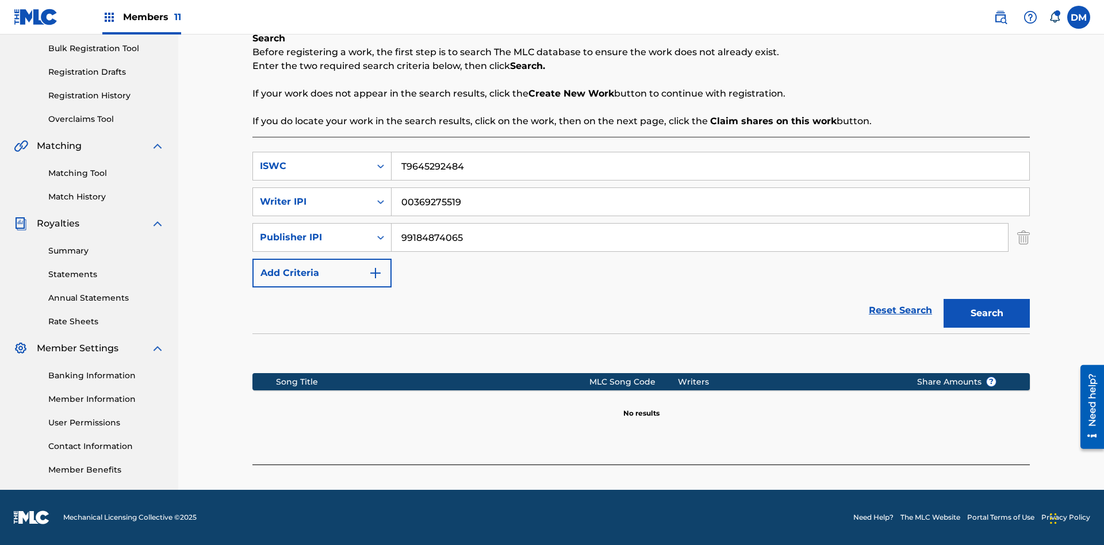
scroll to position [168, 0]
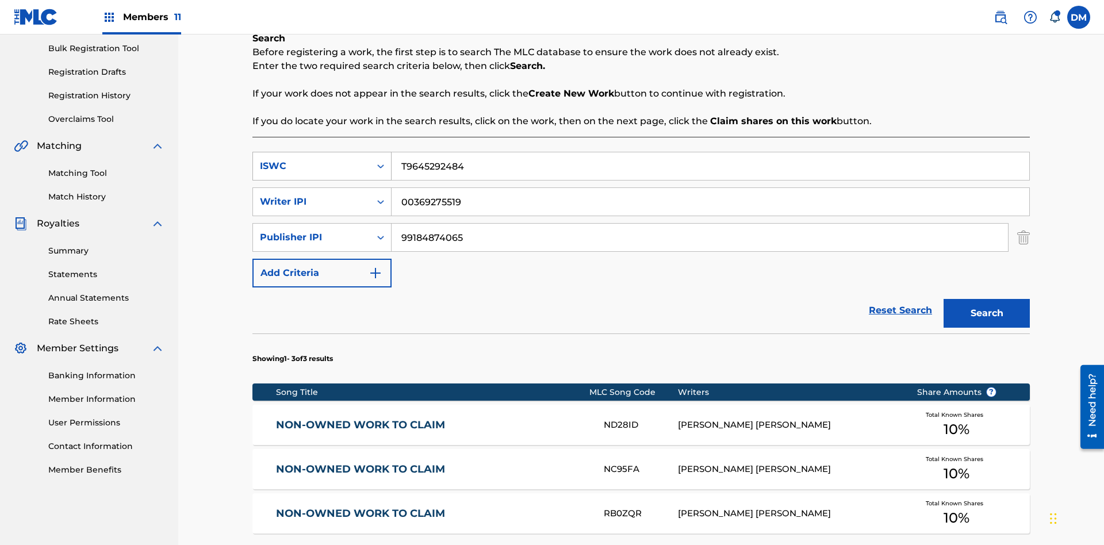
click at [710, 152] on input "T9645292484" at bounding box center [711, 166] width 638 height 28
click at [312, 159] on div "ISWC" at bounding box center [311, 166] width 103 height 14
